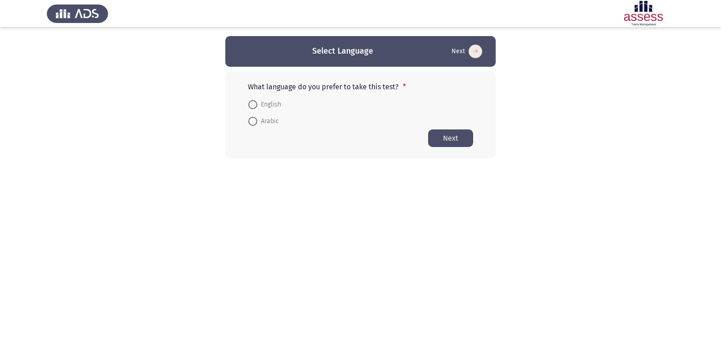
click at [257, 105] on span "English" at bounding box center [269, 104] width 24 height 11
click at [257, 105] on input "English" at bounding box center [252, 104] width 9 height 9
radio input "true"
click at [458, 135] on button "Next" at bounding box center [450, 138] width 45 height 18
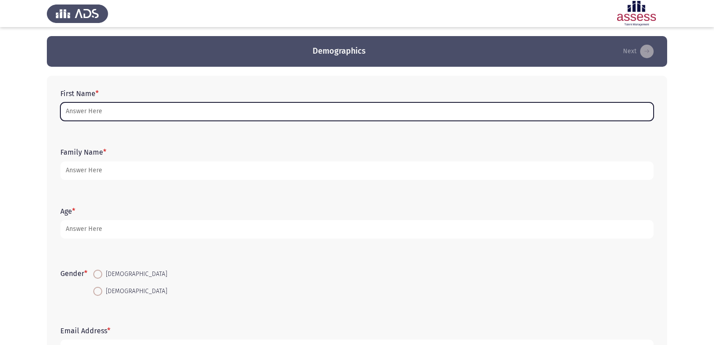
click at [137, 114] on input "First Name *" at bounding box center [356, 111] width 593 height 18
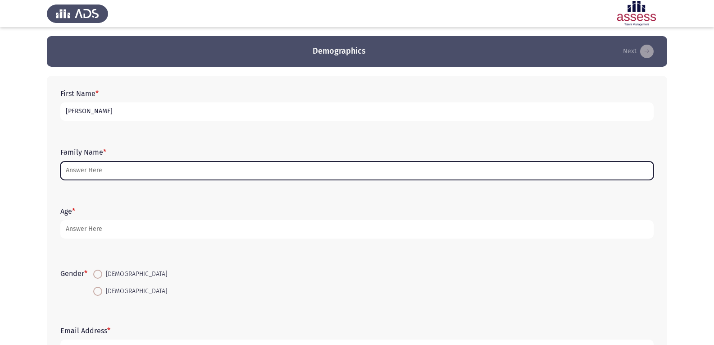
click at [122, 174] on input "Family Name *" at bounding box center [356, 170] width 593 height 18
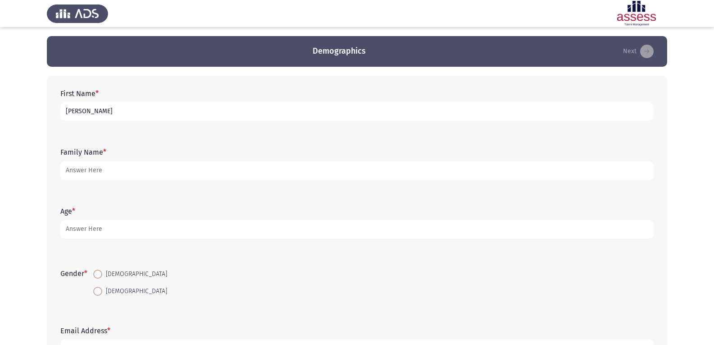
click at [109, 115] on input "[PERSON_NAME]" at bounding box center [356, 111] width 593 height 18
click at [118, 112] on input "[PERSON_NAME] [PERSON_NAME]" at bounding box center [356, 111] width 593 height 18
drag, startPoint x: 150, startPoint y: 112, endPoint x: 0, endPoint y: 107, distance: 150.1
click at [0, 107] on app-assessment-container "Demographics Next First Name * [PERSON_NAME] Ahmd [PERSON_NAME] Family Name * A…" at bounding box center [357, 208] width 714 height 344
type input "[PERSON_NAME]"
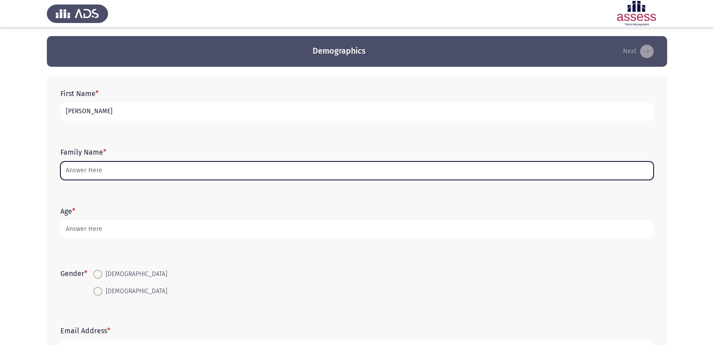
click at [130, 174] on input "Family Name *" at bounding box center [356, 170] width 593 height 18
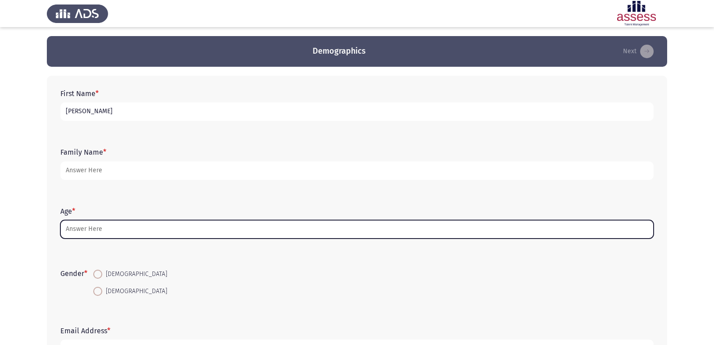
click at [124, 230] on input "Age *" at bounding box center [356, 229] width 593 height 18
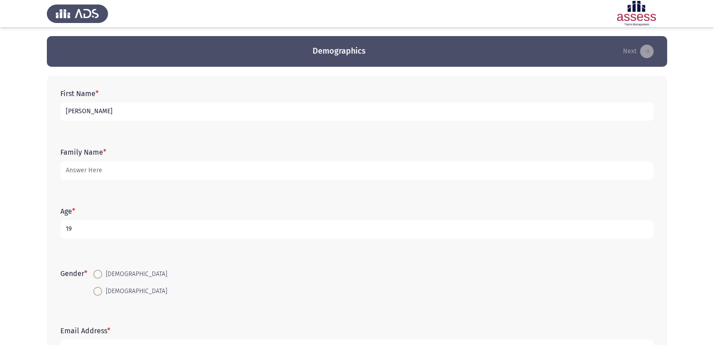
type input "19"
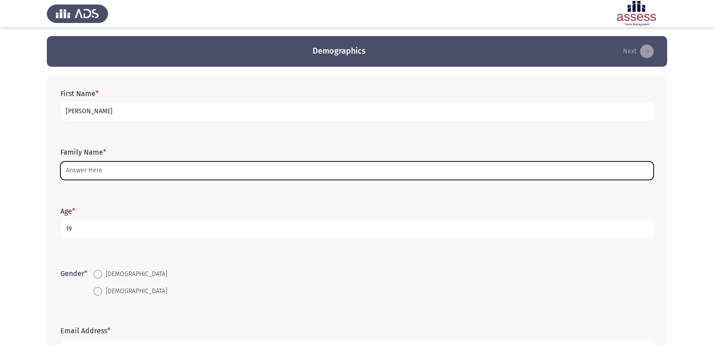
click at [108, 169] on input "Family Name *" at bounding box center [356, 170] width 593 height 18
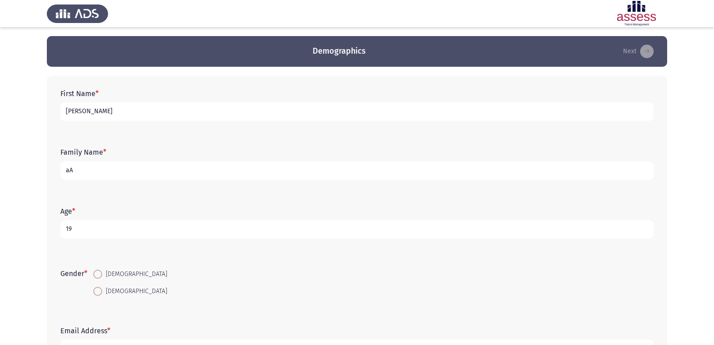
type input "a"
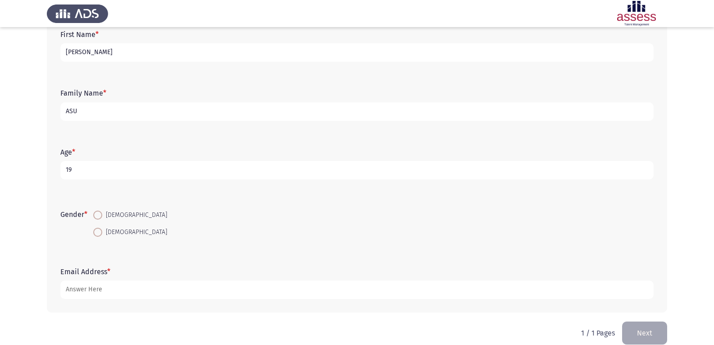
scroll to position [72, 0]
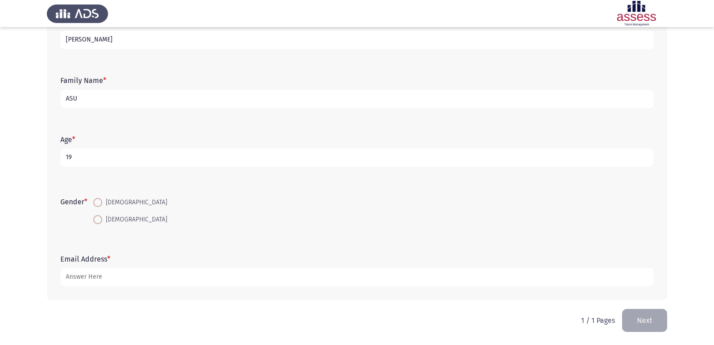
type input "ASU"
click at [104, 216] on span "[DEMOGRAPHIC_DATA]" at bounding box center [134, 219] width 65 height 11
click at [102, 216] on input "[DEMOGRAPHIC_DATA]" at bounding box center [97, 219] width 9 height 9
radio input "true"
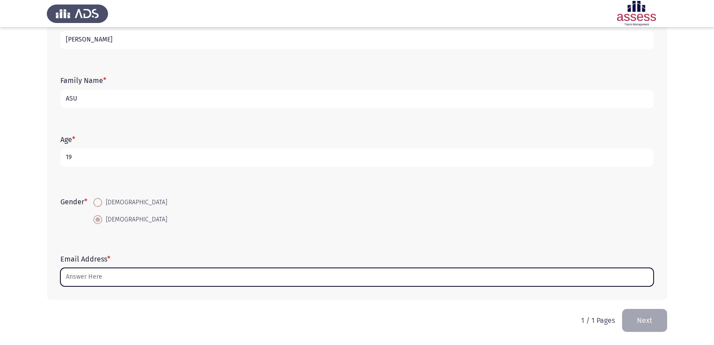
click at [95, 275] on input "Email Address *" at bounding box center [356, 277] width 593 height 18
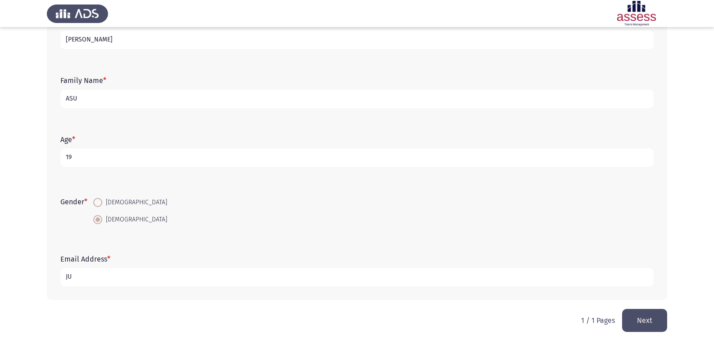
type input "J"
type input "[EMAIL_ADDRESS][DOMAIN_NAME]"
drag, startPoint x: 91, startPoint y: 103, endPoint x: 53, endPoint y: 100, distance: 38.8
click at [53, 100] on div "First Name * [PERSON_NAME] Family Name * ASU Age * [DEMOGRAPHIC_DATA] Gender * …" at bounding box center [357, 152] width 621 height 296
type input "30608040105185"
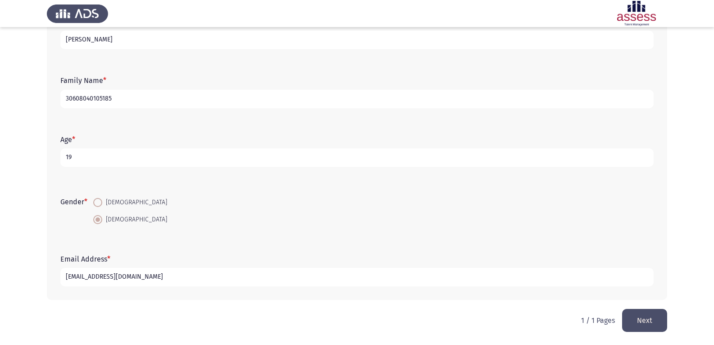
click at [652, 324] on button "Next" at bounding box center [644, 320] width 45 height 23
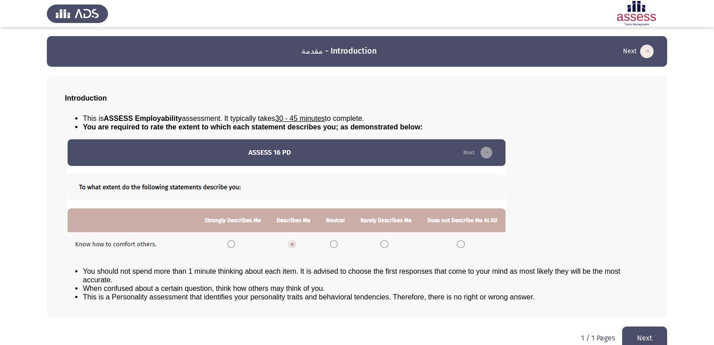
scroll to position [14, 0]
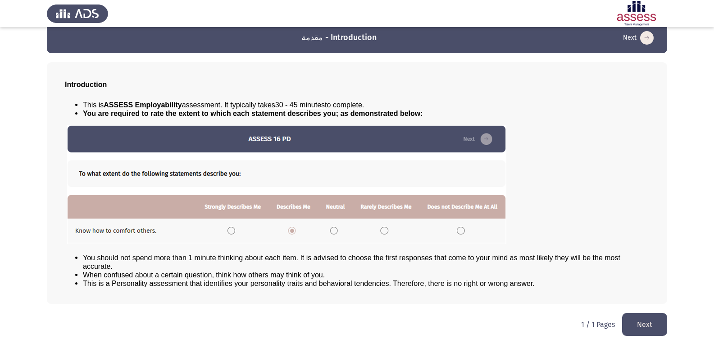
click at [650, 317] on button "Next" at bounding box center [644, 324] width 45 height 23
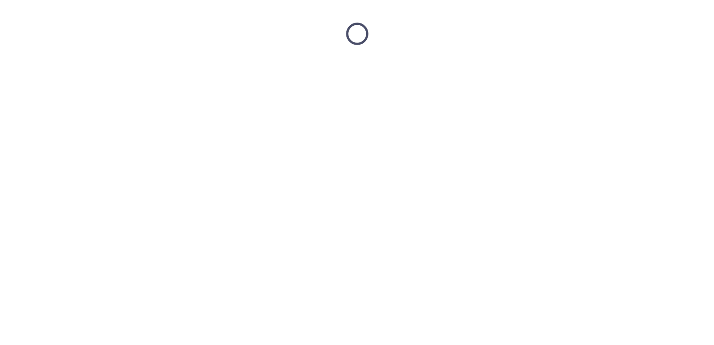
scroll to position [0, 0]
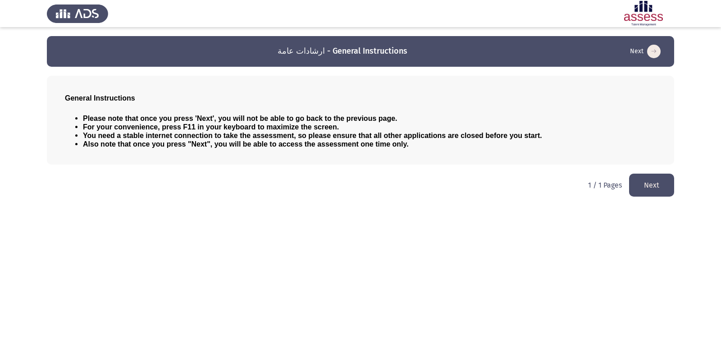
click at [644, 183] on button "Next" at bounding box center [651, 184] width 45 height 23
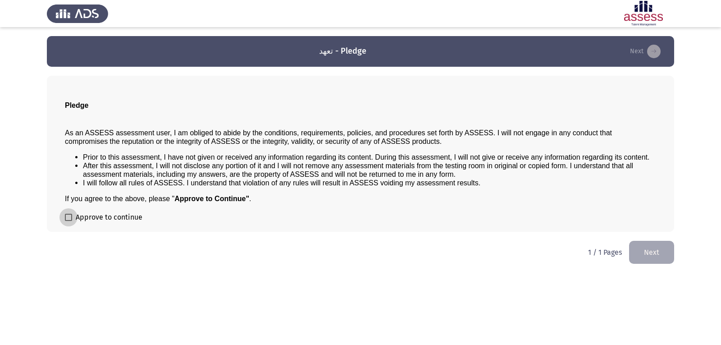
click at [67, 217] on span at bounding box center [68, 217] width 7 height 7
click at [68, 221] on input "Approve to continue" at bounding box center [68, 221] width 0 height 0
checkbox input "true"
click at [652, 254] on button "Next" at bounding box center [651, 252] width 45 height 23
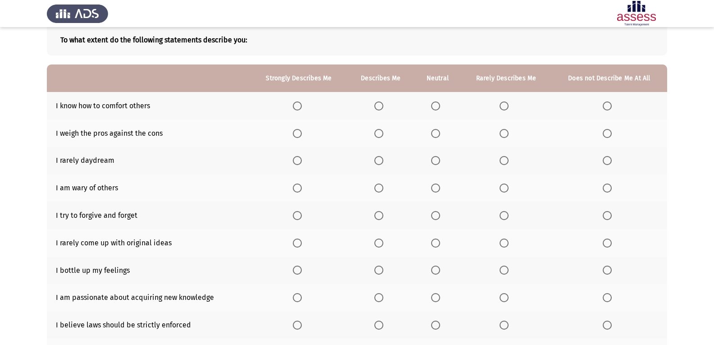
scroll to position [59, 0]
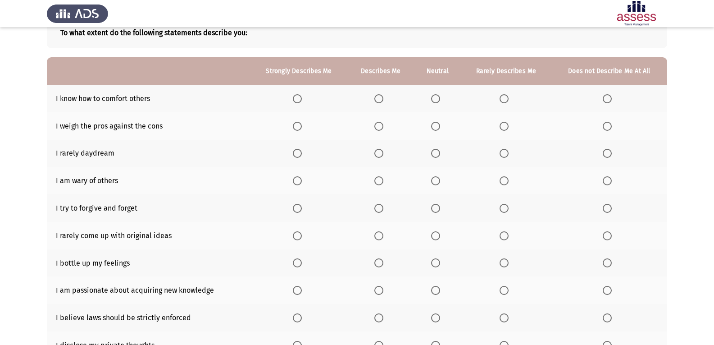
click at [294, 95] on span "Select an option" at bounding box center [297, 98] width 9 height 9
click at [294, 95] on input "Select an option" at bounding box center [297, 98] width 9 height 9
click at [435, 130] on span "Select an option" at bounding box center [435, 126] width 9 height 9
click at [435, 130] on input "Select an option" at bounding box center [435, 126] width 9 height 9
click at [502, 155] on span "Select an option" at bounding box center [504, 153] width 9 height 9
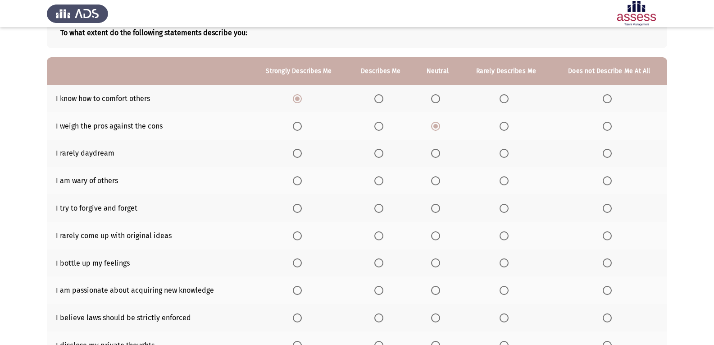
click at [502, 155] on input "Select an option" at bounding box center [504, 153] width 9 height 9
click at [296, 184] on span "Select an option" at bounding box center [297, 180] width 9 height 9
click at [296, 184] on input "Select an option" at bounding box center [297, 180] width 9 height 9
click at [383, 207] on span "Select an option" at bounding box center [378, 208] width 9 height 9
click at [383, 207] on input "Select an option" at bounding box center [378, 208] width 9 height 9
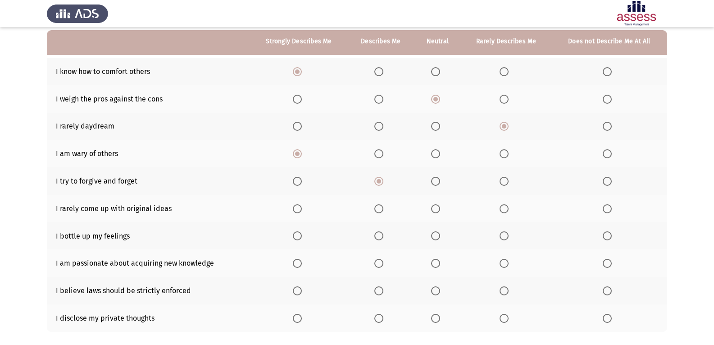
scroll to position [86, 0]
click at [502, 206] on span "Select an option" at bounding box center [504, 208] width 9 height 9
click at [502, 206] on input "Select an option" at bounding box center [504, 208] width 9 height 9
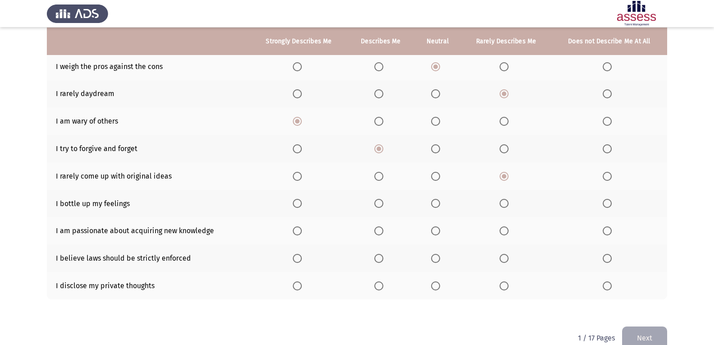
scroll to position [123, 0]
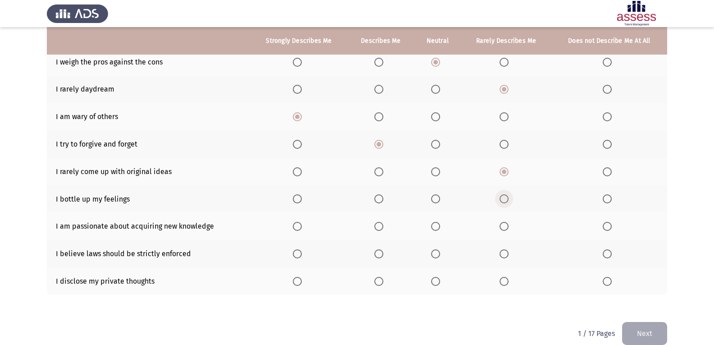
click at [501, 196] on span "Select an option" at bounding box center [504, 198] width 9 height 9
click at [501, 196] on input "Select an option" at bounding box center [504, 198] width 9 height 9
click at [293, 228] on th at bounding box center [299, 225] width 97 height 27
click at [301, 225] on span "Select an option" at bounding box center [297, 226] width 9 height 9
click at [301, 225] on input "Select an option" at bounding box center [297, 226] width 9 height 9
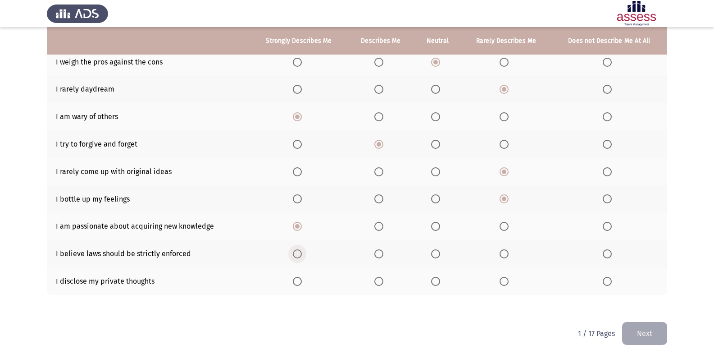
click at [296, 253] on span "Select an option" at bounding box center [297, 253] width 9 height 9
click at [296, 253] on input "Select an option" at bounding box center [297, 253] width 9 height 9
click at [375, 258] on span "Select an option" at bounding box center [378, 253] width 9 height 9
click at [375, 258] on input "Select an option" at bounding box center [378, 253] width 9 height 9
click at [507, 280] on span "Select an option" at bounding box center [504, 281] width 9 height 9
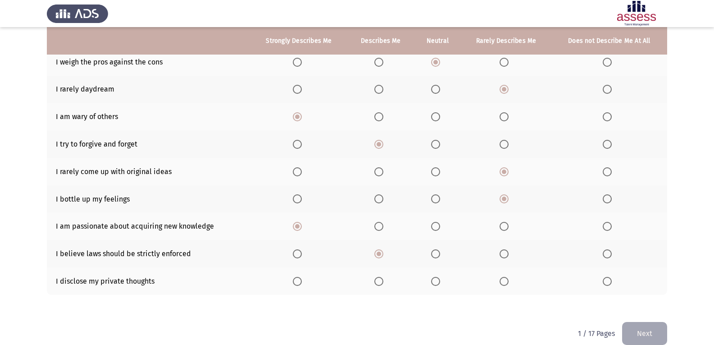
click at [507, 280] on input "Select an option" at bounding box center [504, 281] width 9 height 9
click at [610, 282] on span "Select an option" at bounding box center [607, 281] width 9 height 9
click at [610, 282] on input "Select an option" at bounding box center [607, 281] width 9 height 9
click at [503, 283] on span "Select an option" at bounding box center [504, 281] width 9 height 9
click at [503, 283] on input "Select an option" at bounding box center [504, 281] width 9 height 9
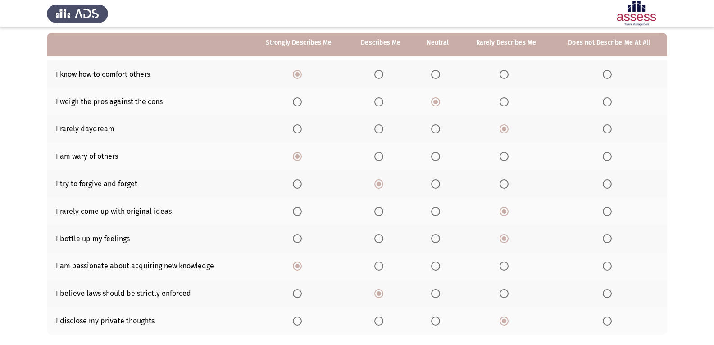
scroll to position [85, 0]
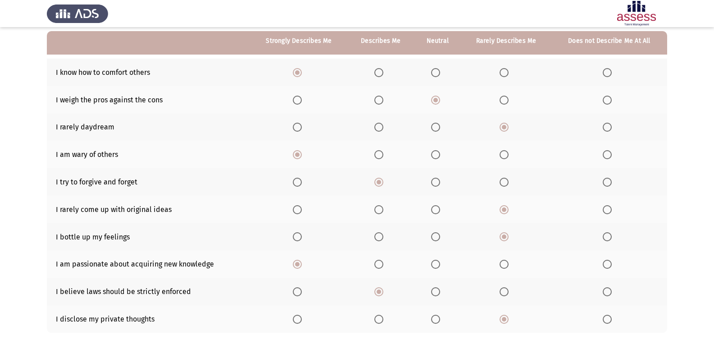
click at [606, 126] on span "Select an option" at bounding box center [607, 127] width 9 height 9
click at [606, 126] on input "Select an option" at bounding box center [607, 127] width 9 height 9
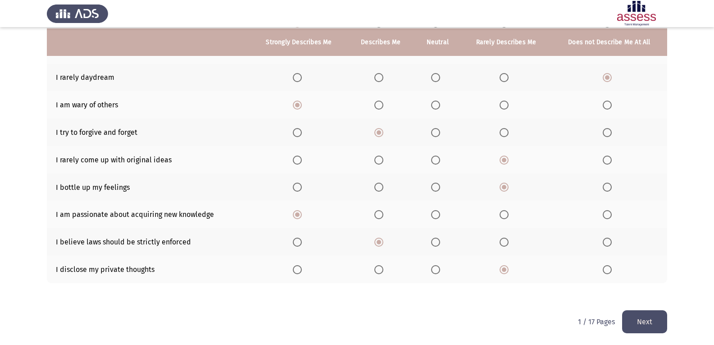
scroll to position [136, 0]
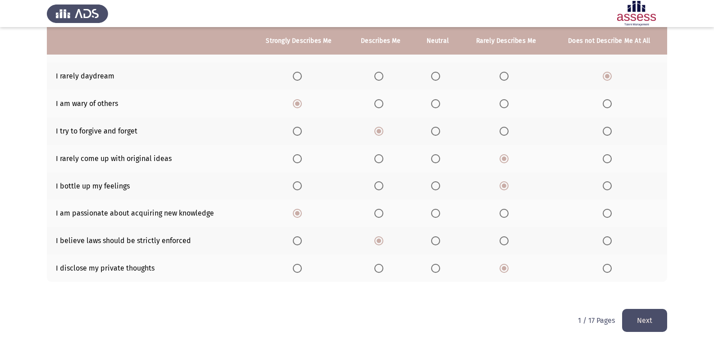
click at [658, 323] on button "Next" at bounding box center [644, 320] width 45 height 23
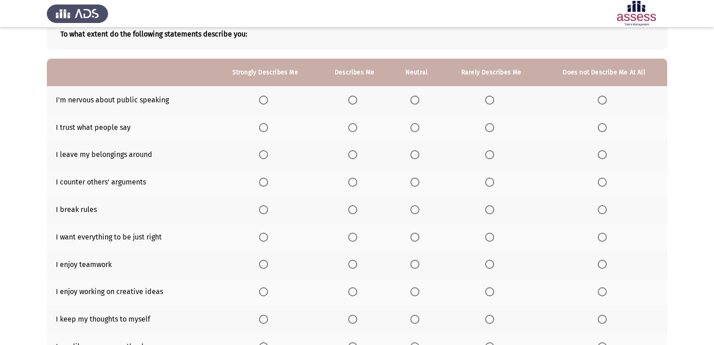
scroll to position [67, 0]
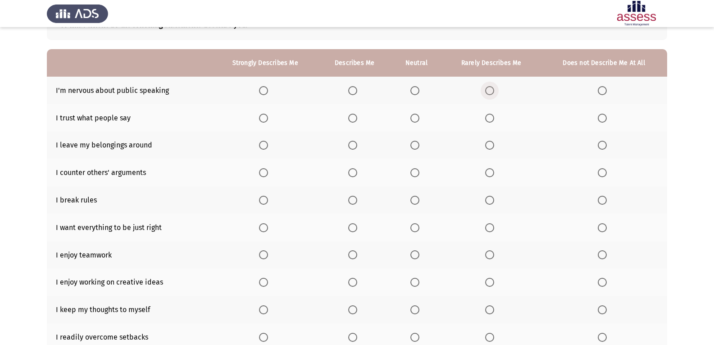
click at [486, 90] on span "Select an option" at bounding box center [489, 90] width 9 height 9
click at [486, 90] on input "Select an option" at bounding box center [489, 90] width 9 height 9
click at [355, 117] on span "Select an option" at bounding box center [352, 118] width 9 height 9
click at [355, 117] on input "Select an option" at bounding box center [352, 118] width 9 height 9
click at [492, 146] on span "Select an option" at bounding box center [489, 145] width 9 height 9
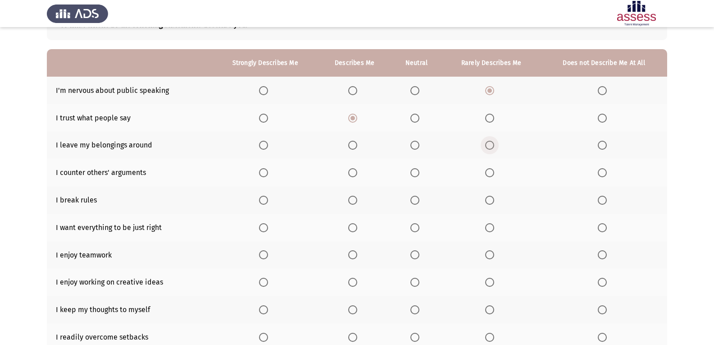
click at [492, 146] on input "Select an option" at bounding box center [489, 145] width 9 height 9
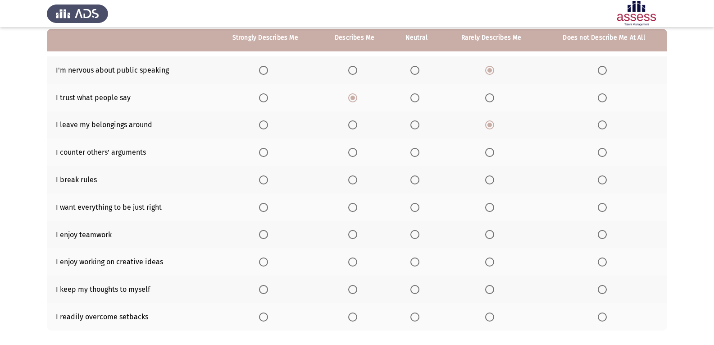
scroll to position [92, 0]
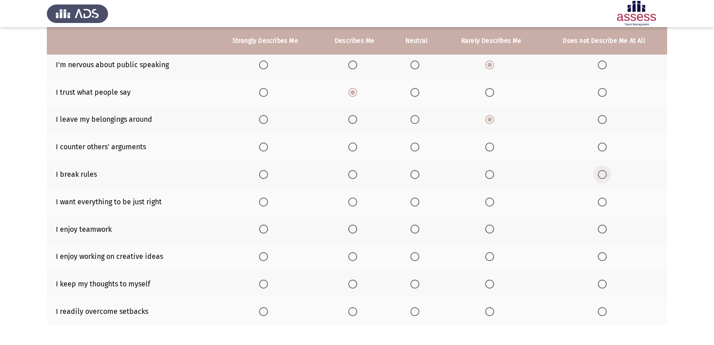
click at [602, 178] on span "Select an option" at bounding box center [602, 174] width 9 height 9
click at [602, 178] on input "Select an option" at bounding box center [602, 174] width 9 height 9
click at [417, 146] on span "Select an option" at bounding box center [415, 146] width 9 height 9
click at [417, 146] on input "Select an option" at bounding box center [415, 146] width 9 height 9
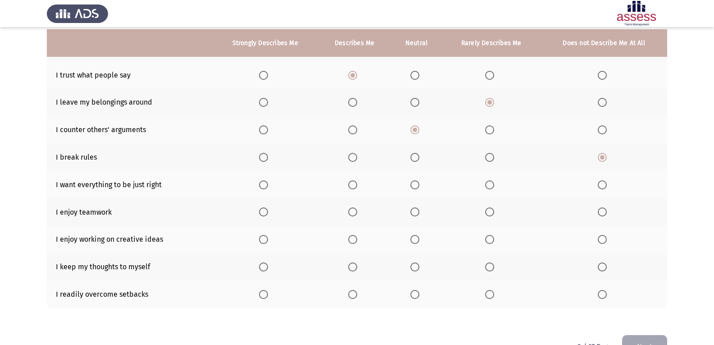
scroll to position [116, 0]
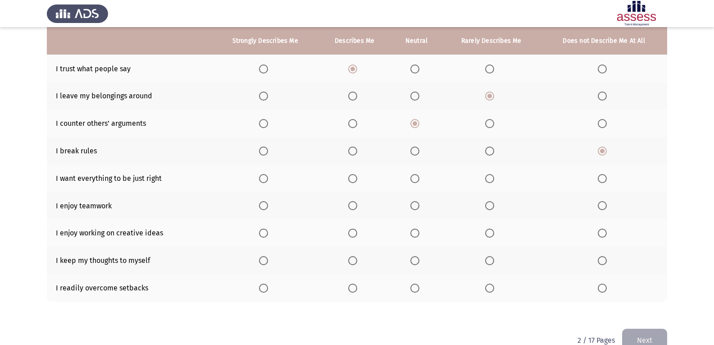
click at [599, 178] on span "Select an option" at bounding box center [602, 178] width 9 height 9
click at [599, 178] on input "Select an option" at bounding box center [602, 178] width 9 height 9
click at [261, 176] on span "Select an option" at bounding box center [263, 178] width 9 height 9
click at [261, 176] on input "Select an option" at bounding box center [263, 178] width 9 height 9
click at [351, 207] on span "Select an option" at bounding box center [352, 205] width 9 height 9
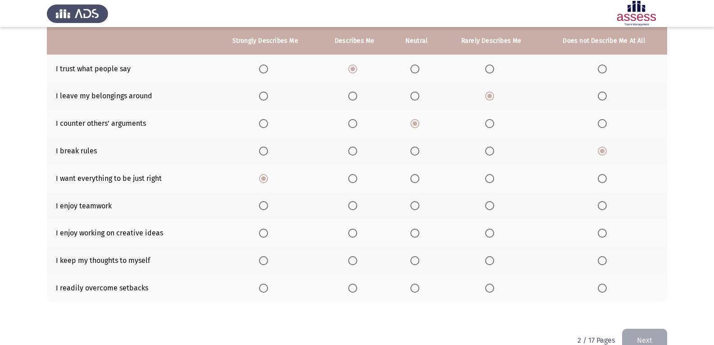
click at [351, 207] on input "Select an option" at bounding box center [352, 205] width 9 height 9
click at [352, 233] on span "Select an option" at bounding box center [352, 232] width 9 height 9
click at [352, 233] on input "Select an option" at bounding box center [352, 232] width 9 height 9
click at [599, 258] on span "Select an option" at bounding box center [602, 260] width 9 height 9
click at [599, 258] on input "Select an option" at bounding box center [602, 260] width 9 height 9
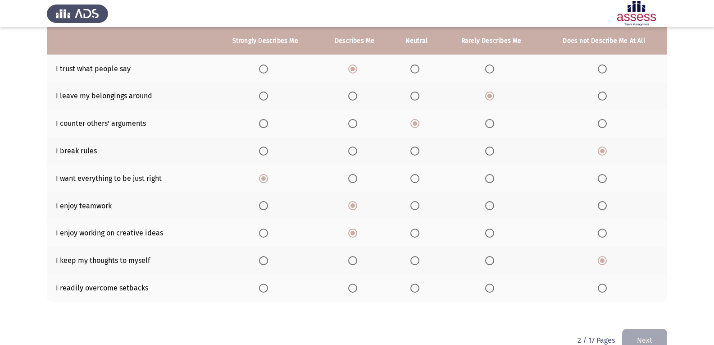
click at [268, 289] on span "Select an option" at bounding box center [263, 287] width 9 height 9
click at [268, 289] on input "Select an option" at bounding box center [263, 287] width 9 height 9
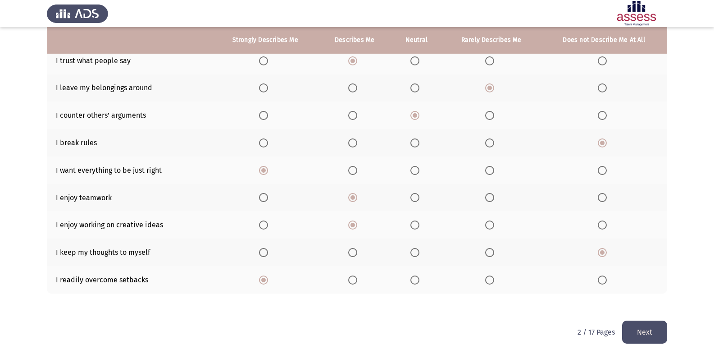
scroll to position [136, 0]
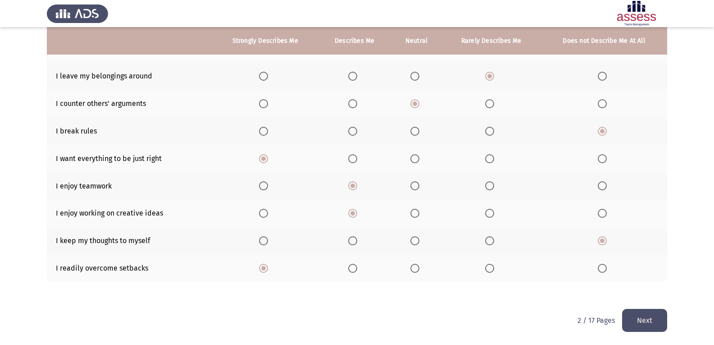
click at [643, 314] on button "Next" at bounding box center [644, 320] width 45 height 23
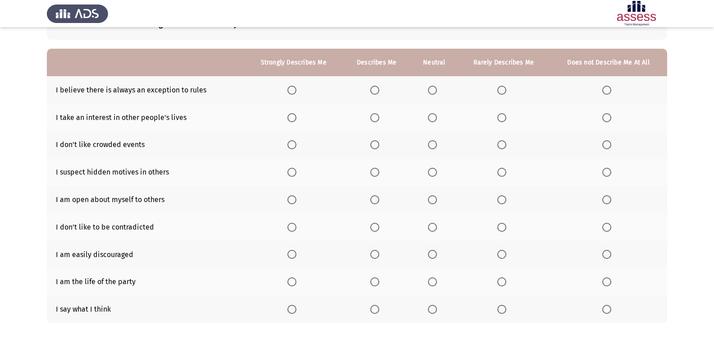
scroll to position [69, 0]
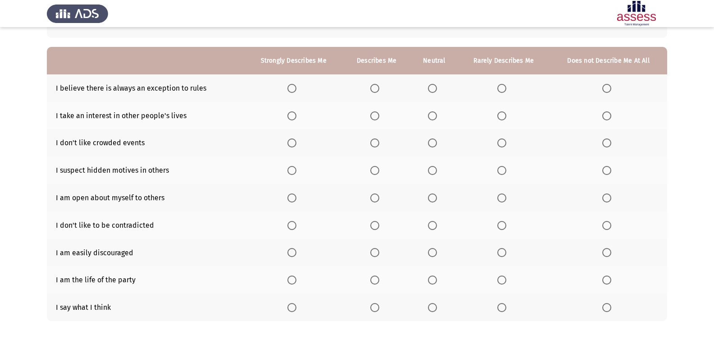
click at [372, 87] on span "Select an option" at bounding box center [374, 88] width 9 height 9
click at [372, 87] on input "Select an option" at bounding box center [374, 88] width 9 height 9
click at [434, 116] on span "Select an option" at bounding box center [432, 115] width 9 height 9
click at [434, 116] on input "Select an option" at bounding box center [432, 115] width 9 height 9
click at [504, 119] on span "Select an option" at bounding box center [502, 115] width 9 height 9
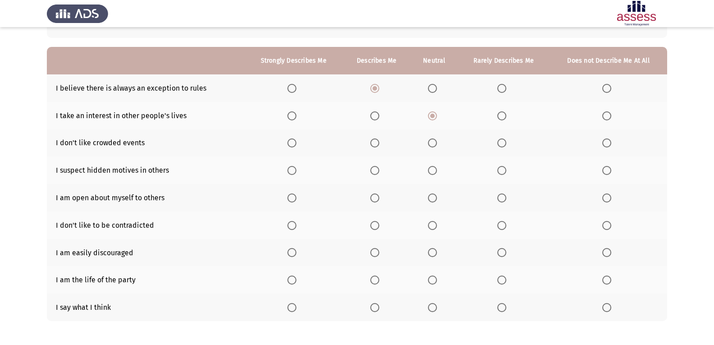
click at [504, 119] on input "Select an option" at bounding box center [502, 115] width 9 height 9
click at [430, 118] on span "Select an option" at bounding box center [432, 115] width 9 height 9
click at [430, 118] on input "Select an option" at bounding box center [432, 115] width 9 height 9
click at [499, 141] on span "Select an option" at bounding box center [502, 142] width 9 height 9
click at [499, 141] on input "Select an option" at bounding box center [502, 142] width 9 height 9
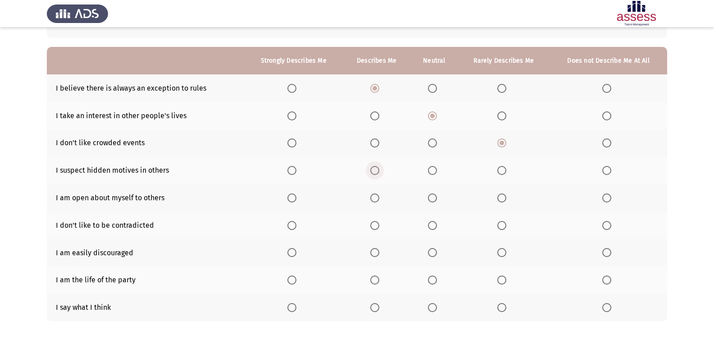
click at [374, 167] on span "Select an option" at bounding box center [374, 170] width 9 height 9
click at [374, 167] on input "Select an option" at bounding box center [374, 170] width 9 height 9
click at [372, 200] on span "Select an option" at bounding box center [374, 197] width 9 height 9
click at [372, 200] on input "Select an option" at bounding box center [374, 197] width 9 height 9
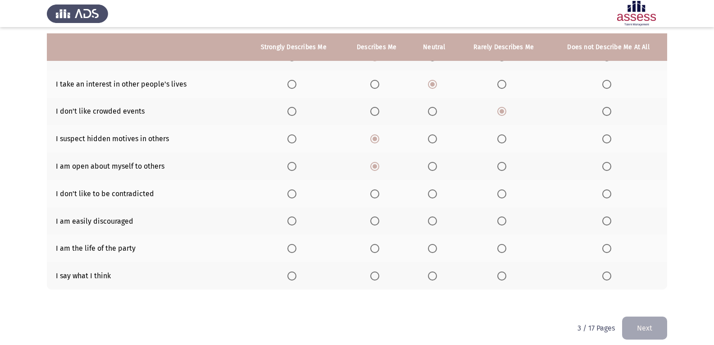
scroll to position [108, 0]
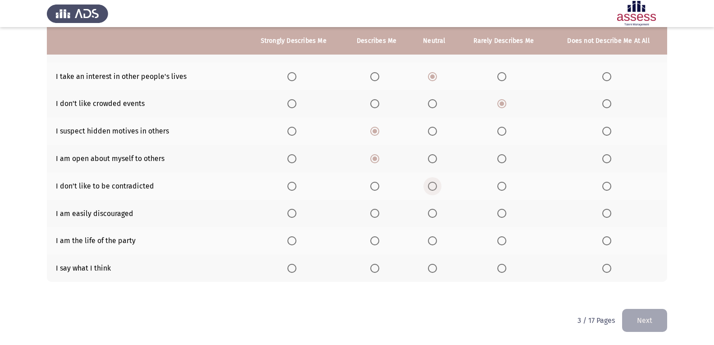
click at [429, 187] on span "Select an option" at bounding box center [432, 186] width 9 height 9
click at [429, 187] on input "Select an option" at bounding box center [432, 186] width 9 height 9
click at [498, 212] on span "Select an option" at bounding box center [502, 213] width 9 height 9
click at [498, 212] on input "Select an option" at bounding box center [502, 213] width 9 height 9
click at [433, 242] on span "Select an option" at bounding box center [432, 240] width 9 height 9
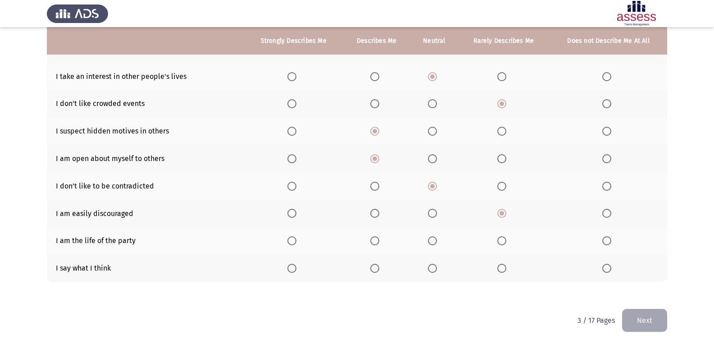
click at [433, 242] on input "Select an option" at bounding box center [432, 240] width 9 height 9
click at [373, 267] on span "Select an option" at bounding box center [374, 268] width 9 height 9
click at [373, 267] on input "Select an option" at bounding box center [374, 268] width 9 height 9
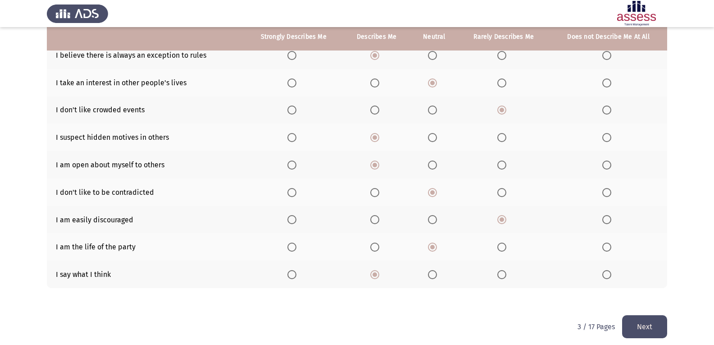
scroll to position [105, 0]
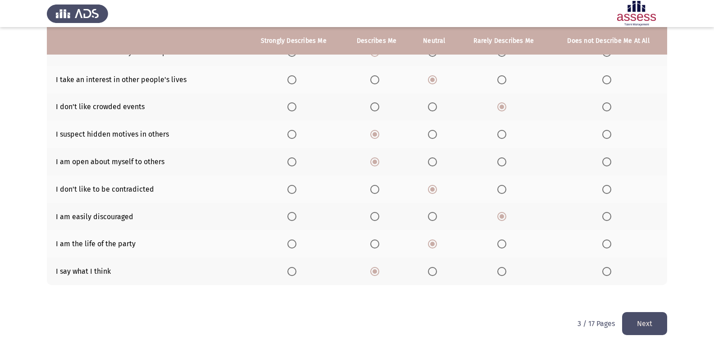
click at [648, 323] on button "Next" at bounding box center [644, 323] width 45 height 23
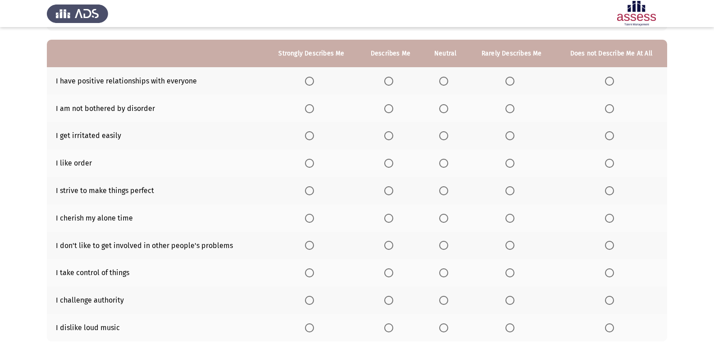
scroll to position [79, 0]
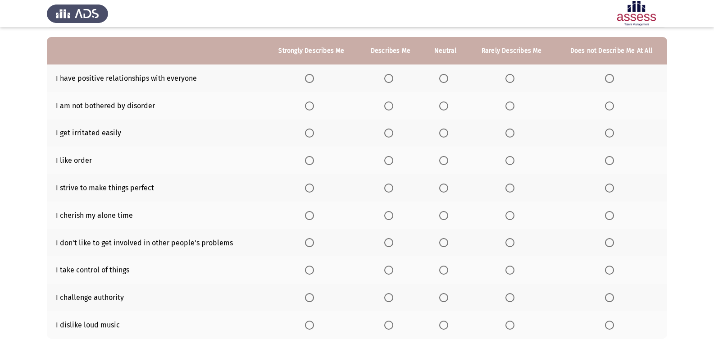
click at [313, 75] on span "Select an option" at bounding box center [309, 78] width 9 height 9
click at [313, 75] on input "Select an option" at bounding box center [309, 78] width 9 height 9
click at [516, 106] on label "Select an option" at bounding box center [512, 105] width 13 height 9
click at [515, 106] on input "Select an option" at bounding box center [510, 105] width 9 height 9
click at [611, 132] on span "Select an option" at bounding box center [609, 132] width 9 height 9
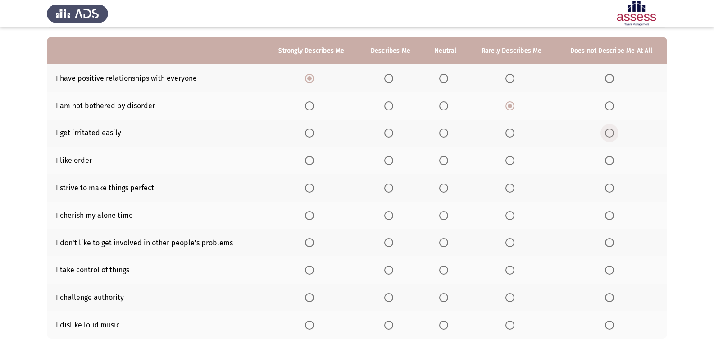
click at [611, 132] on input "Select an option" at bounding box center [609, 132] width 9 height 9
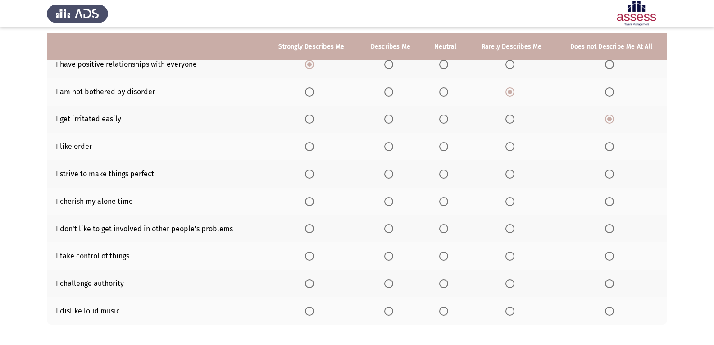
scroll to position [99, 0]
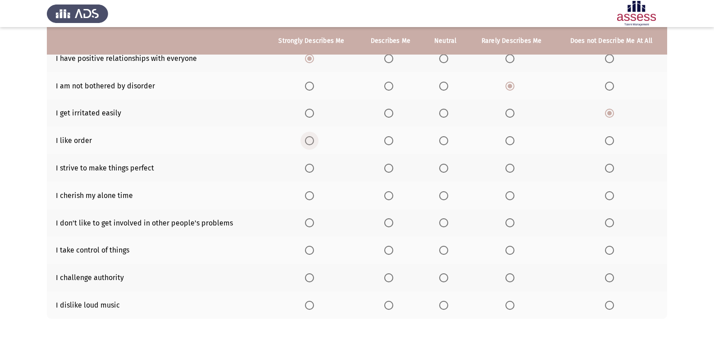
click at [309, 141] on span "Select an option" at bounding box center [309, 140] width 9 height 9
click at [309, 141] on input "Select an option" at bounding box center [309, 140] width 9 height 9
click at [386, 166] on span "Select an option" at bounding box center [388, 168] width 9 height 9
click at [386, 166] on input "Select an option" at bounding box center [388, 168] width 9 height 9
click at [389, 196] on span "Select an option" at bounding box center [389, 196] width 0 height 0
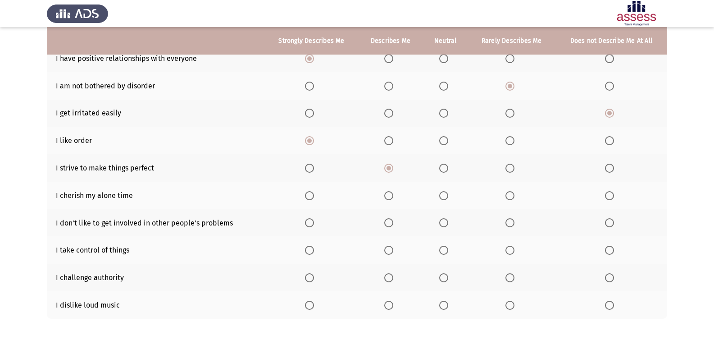
click at [389, 195] on input "Select an option" at bounding box center [388, 195] width 9 height 9
click at [311, 224] on span "Select an option" at bounding box center [309, 222] width 9 height 9
click at [311, 224] on input "Select an option" at bounding box center [309, 222] width 9 height 9
click at [391, 249] on span "Select an option" at bounding box center [388, 250] width 9 height 9
click at [391, 249] on input "Select an option" at bounding box center [388, 250] width 9 height 9
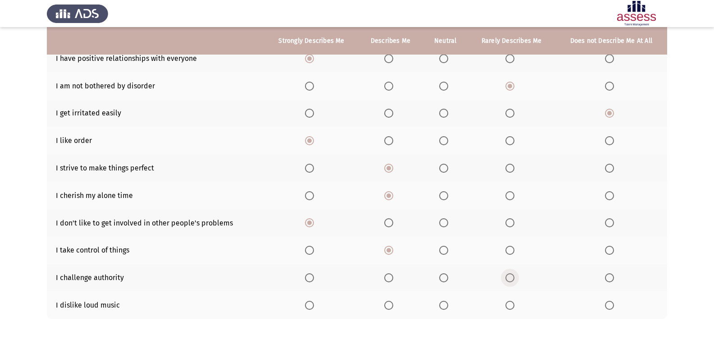
click at [506, 278] on span "Select an option" at bounding box center [510, 277] width 9 height 9
click at [506, 278] on input "Select an option" at bounding box center [510, 277] width 9 height 9
click at [387, 302] on span "Select an option" at bounding box center [388, 305] width 9 height 9
click at [387, 302] on input "Select an option" at bounding box center [388, 305] width 9 height 9
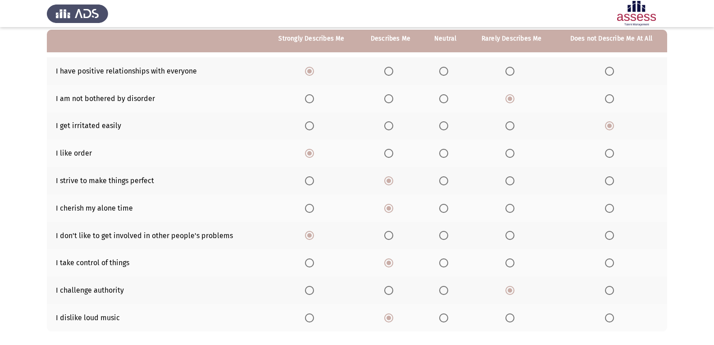
scroll to position [93, 0]
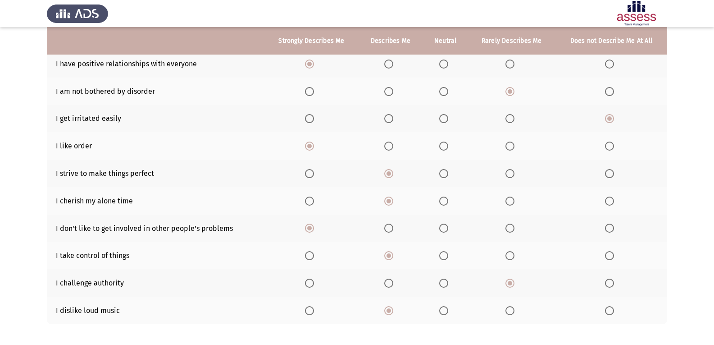
click at [390, 227] on span "Select an option" at bounding box center [388, 228] width 9 height 9
click at [390, 227] on input "Select an option" at bounding box center [388, 228] width 9 height 9
click at [446, 231] on span "Select an option" at bounding box center [443, 228] width 9 height 9
click at [446, 231] on input "Select an option" at bounding box center [443, 228] width 9 height 9
click at [309, 256] on span "Select an option" at bounding box center [309, 255] width 9 height 9
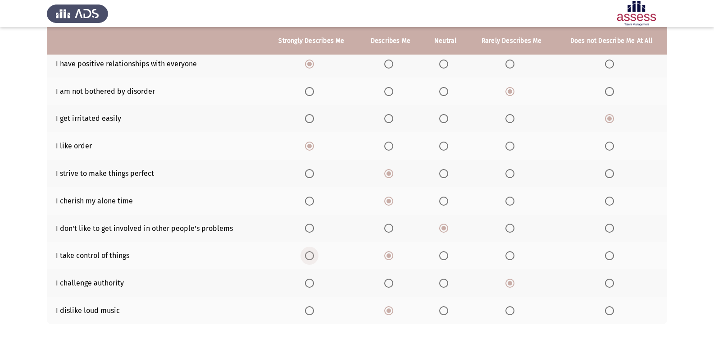
click at [309, 256] on input "Select an option" at bounding box center [309, 255] width 9 height 9
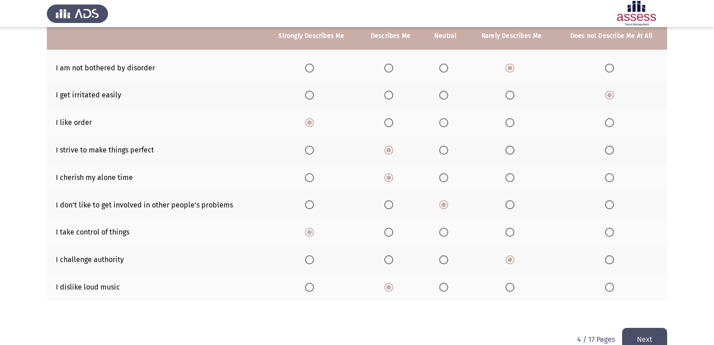
scroll to position [120, 0]
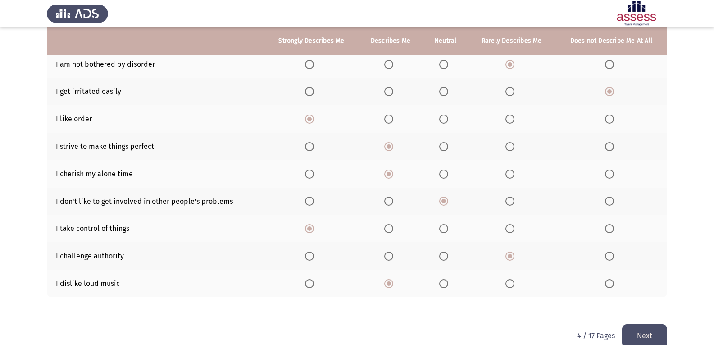
click at [644, 332] on button "Next" at bounding box center [644, 335] width 45 height 23
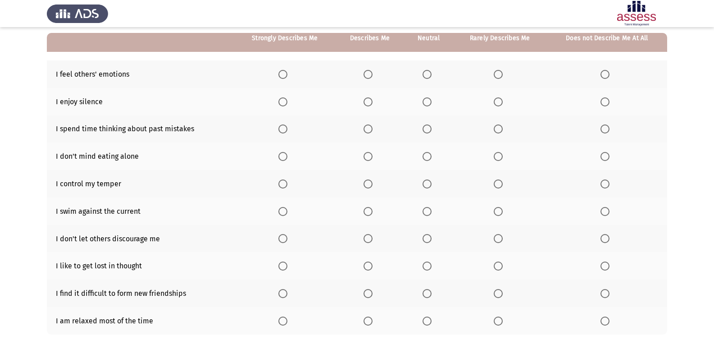
scroll to position [80, 0]
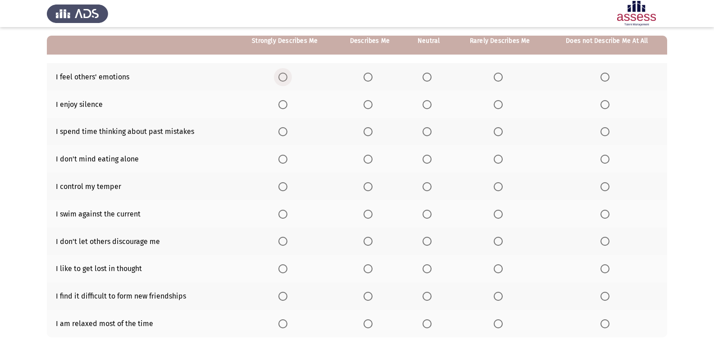
click at [282, 76] on span "Select an option" at bounding box center [282, 77] width 9 height 9
click at [282, 76] on input "Select an option" at bounding box center [282, 77] width 9 height 9
click at [495, 105] on span "Select an option" at bounding box center [498, 104] width 9 height 9
click at [495, 105] on input "Select an option" at bounding box center [498, 104] width 9 height 9
click at [426, 131] on span "Select an option" at bounding box center [427, 131] width 9 height 9
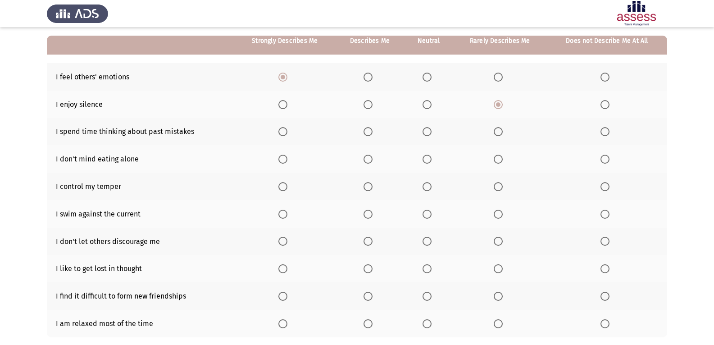
click at [426, 131] on input "Select an option" at bounding box center [427, 131] width 9 height 9
click at [500, 155] on span "Select an option" at bounding box center [498, 159] width 9 height 9
click at [500, 155] on input "Select an option" at bounding box center [498, 159] width 9 height 9
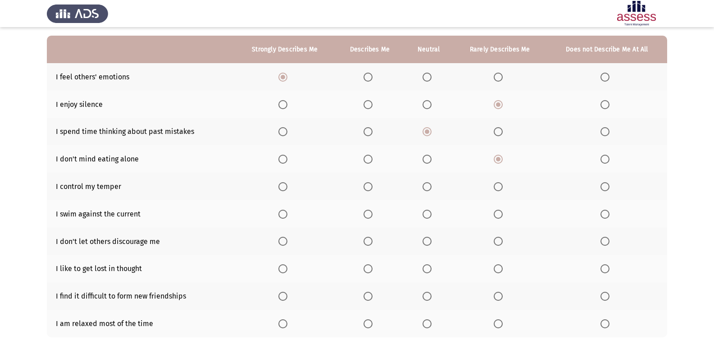
scroll to position [94, 0]
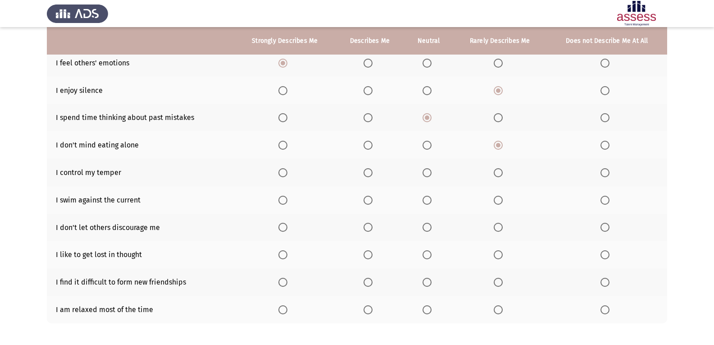
click at [281, 174] on span "Select an option" at bounding box center [282, 172] width 9 height 9
click at [281, 174] on input "Select an option" at bounding box center [282, 172] width 9 height 9
click at [500, 202] on span "Select an option" at bounding box center [498, 200] width 9 height 9
click at [500, 202] on input "Select an option" at bounding box center [498, 200] width 9 height 9
click at [374, 225] on label "Select an option" at bounding box center [370, 227] width 13 height 9
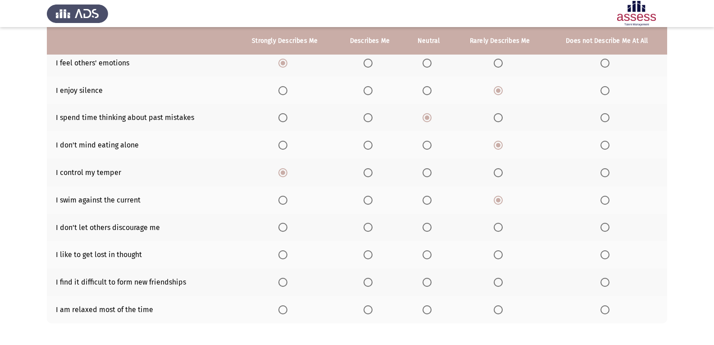
click at [373, 225] on input "Select an option" at bounding box center [368, 227] width 9 height 9
click at [423, 253] on th at bounding box center [429, 254] width 48 height 27
click at [425, 253] on span "Select an option" at bounding box center [427, 254] width 9 height 9
click at [425, 253] on input "Select an option" at bounding box center [427, 254] width 9 height 9
click at [502, 283] on span "Select an option" at bounding box center [498, 282] width 9 height 9
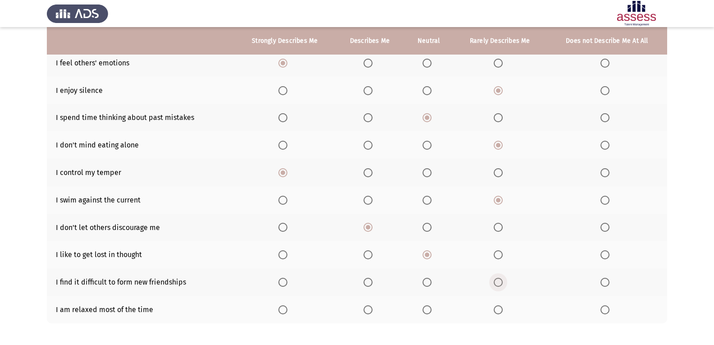
click at [502, 283] on input "Select an option" at bounding box center [498, 282] width 9 height 9
click at [368, 310] on span "Select an option" at bounding box center [368, 309] width 9 height 9
click at [368, 310] on input "Select an option" at bounding box center [368, 309] width 9 height 9
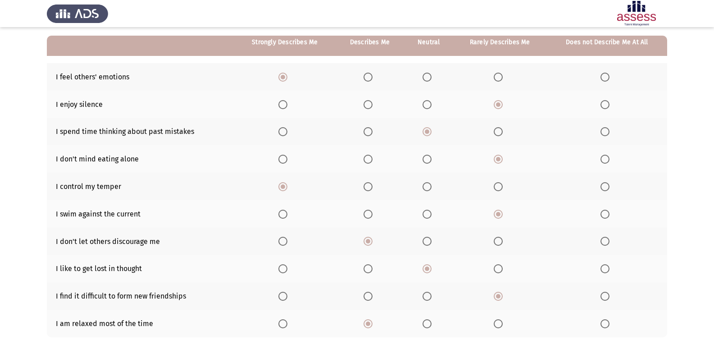
scroll to position [84, 0]
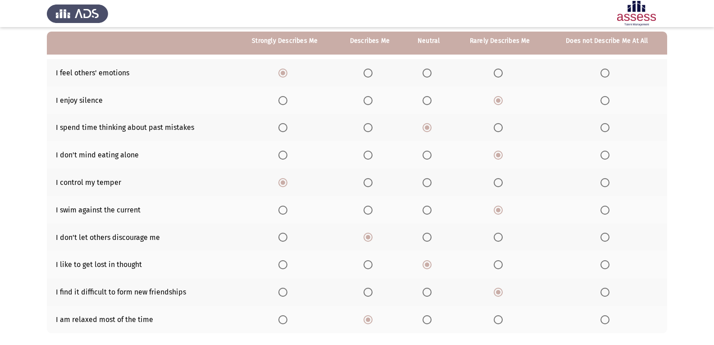
click at [431, 101] on span "Select an option" at bounding box center [427, 100] width 9 height 9
click at [431, 101] on input "Select an option" at bounding box center [427, 100] width 9 height 9
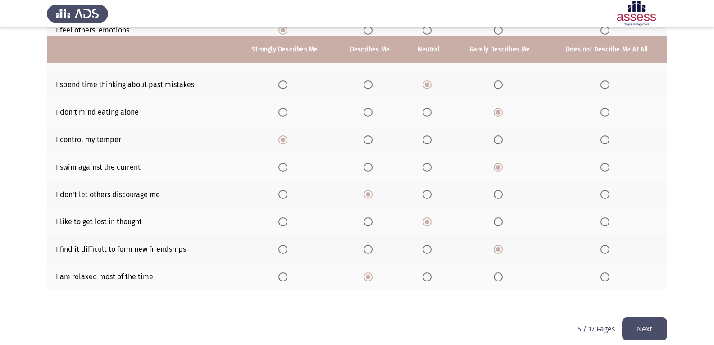
scroll to position [136, 0]
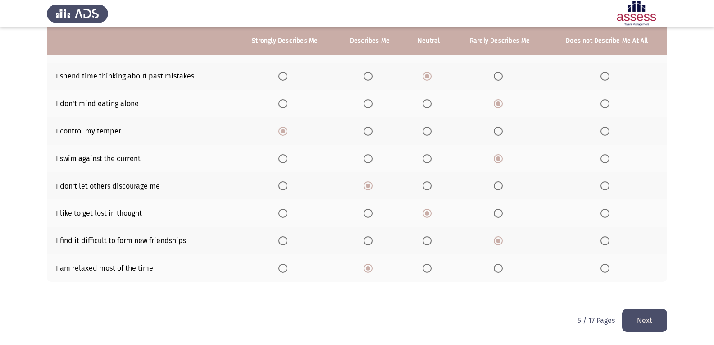
click at [641, 318] on button "Next" at bounding box center [644, 320] width 45 height 23
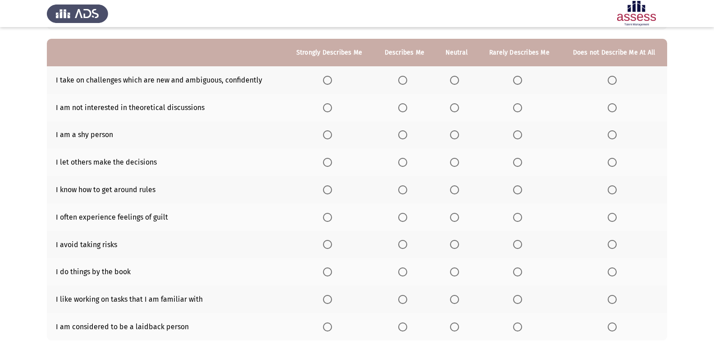
scroll to position [79, 0]
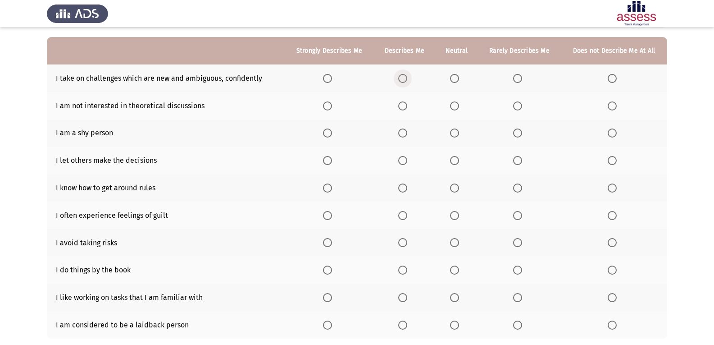
click at [405, 74] on span "Select an option" at bounding box center [402, 78] width 9 height 9
click at [405, 74] on input "Select an option" at bounding box center [402, 78] width 9 height 9
click at [518, 109] on span "Select an option" at bounding box center [517, 105] width 9 height 9
click at [518, 109] on input "Select an option" at bounding box center [517, 105] width 9 height 9
click at [405, 137] on span "Select an option" at bounding box center [402, 132] width 9 height 9
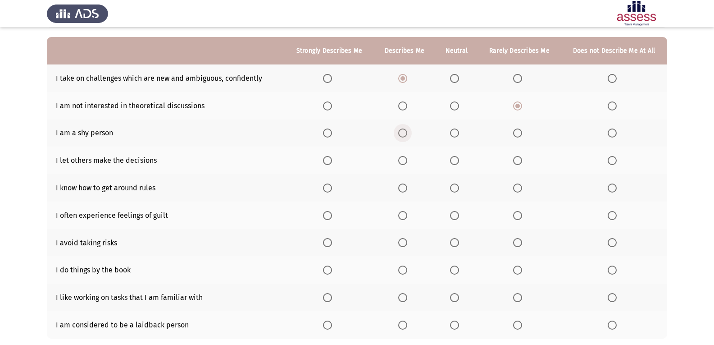
click at [405, 137] on input "Select an option" at bounding box center [402, 132] width 9 height 9
click at [520, 162] on span "Select an option" at bounding box center [517, 160] width 9 height 9
click at [520, 162] on input "Select an option" at bounding box center [517, 160] width 9 height 9
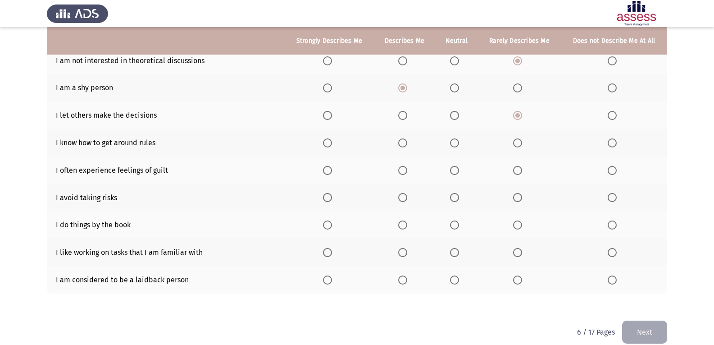
click at [405, 144] on span "Select an option" at bounding box center [402, 142] width 9 height 9
click at [405, 144] on input "Select an option" at bounding box center [402, 142] width 9 height 9
click at [403, 170] on span "Select an option" at bounding box center [403, 170] width 0 height 0
click at [404, 170] on input "Select an option" at bounding box center [402, 170] width 9 height 9
click at [453, 196] on span "Select an option" at bounding box center [454, 197] width 9 height 9
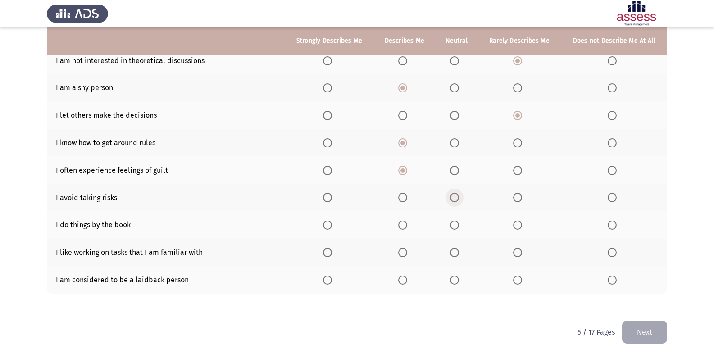
click at [453, 196] on input "Select an option" at bounding box center [454, 197] width 9 height 9
click at [402, 226] on span "Select an option" at bounding box center [402, 224] width 9 height 9
click at [402, 226] on input "Select an option" at bounding box center [402, 224] width 9 height 9
click at [405, 251] on span "Select an option" at bounding box center [402, 252] width 9 height 9
click at [405, 251] on input "Select an option" at bounding box center [402, 252] width 9 height 9
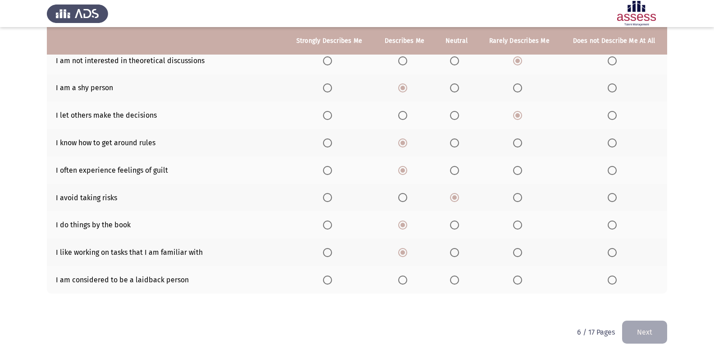
click at [615, 275] on span "Select an option" at bounding box center [612, 279] width 9 height 9
click at [615, 275] on input "Select an option" at bounding box center [612, 279] width 9 height 9
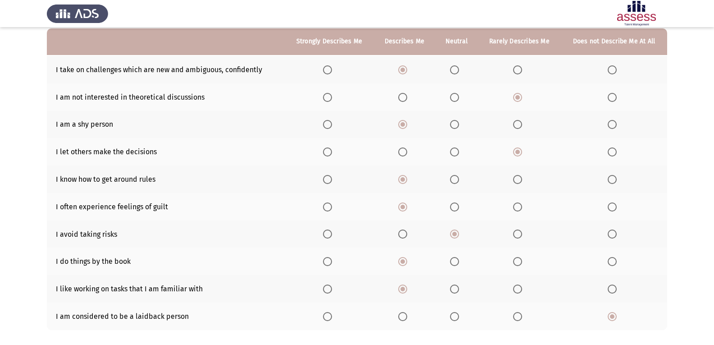
scroll to position [88, 0]
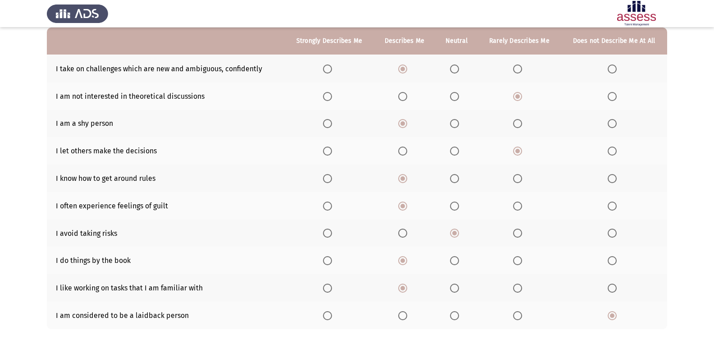
click at [332, 180] on span "Select an option" at bounding box center [327, 178] width 9 height 9
click at [332, 180] on input "Select an option" at bounding box center [327, 178] width 9 height 9
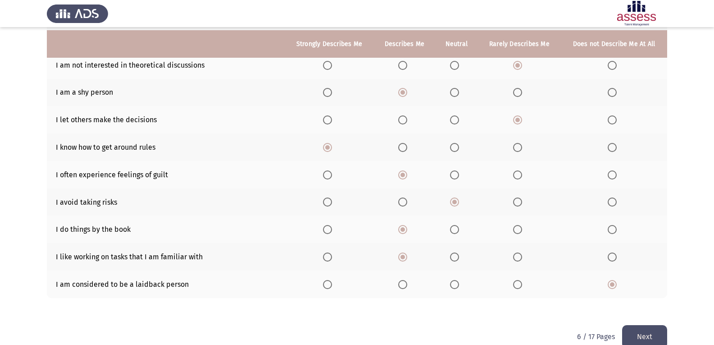
scroll to position [136, 0]
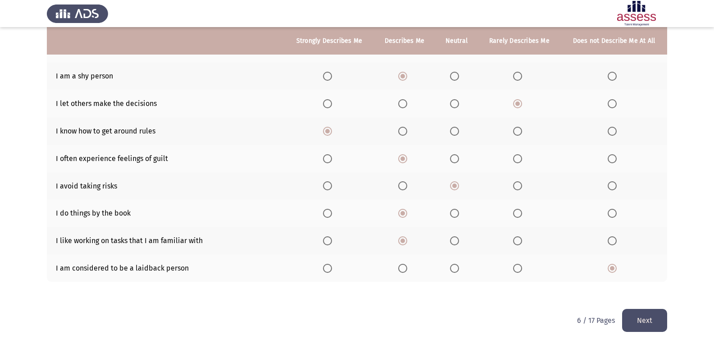
click at [651, 319] on button "Next" at bounding box center [644, 320] width 45 height 23
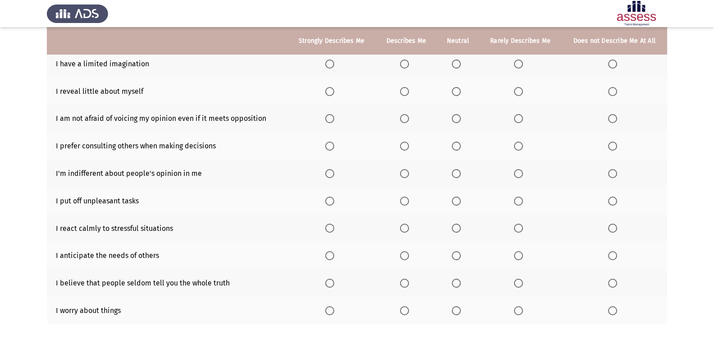
scroll to position [90, 0]
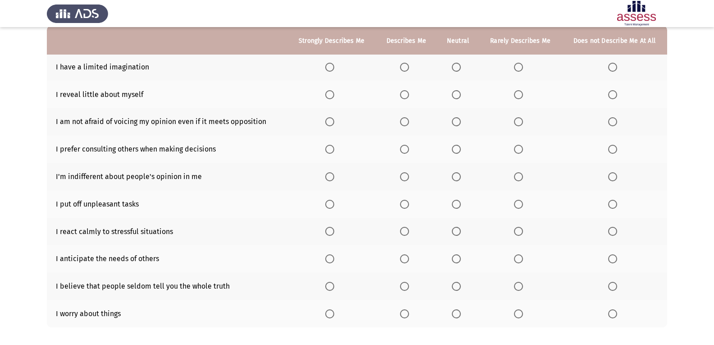
click at [517, 66] on span "Select an option" at bounding box center [518, 67] width 9 height 9
click at [517, 66] on input "Select an option" at bounding box center [518, 67] width 9 height 9
click at [408, 93] on span "Select an option" at bounding box center [404, 94] width 9 height 9
click at [408, 93] on input "Select an option" at bounding box center [404, 94] width 9 height 9
click at [610, 124] on span "Select an option" at bounding box center [612, 121] width 9 height 9
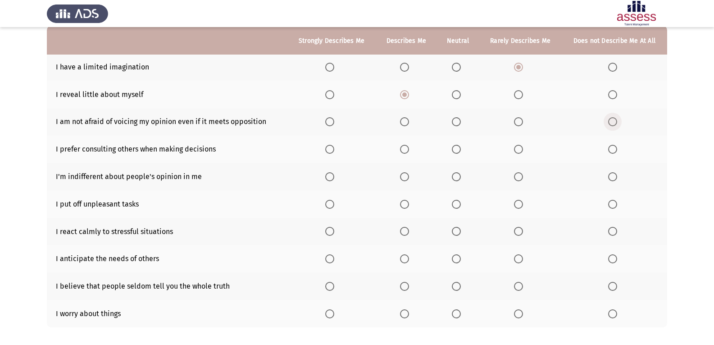
click at [610, 124] on input "Select an option" at bounding box center [612, 121] width 9 height 9
click at [403, 151] on span "Select an option" at bounding box center [404, 149] width 9 height 9
click at [403, 151] on input "Select an option" at bounding box center [404, 149] width 9 height 9
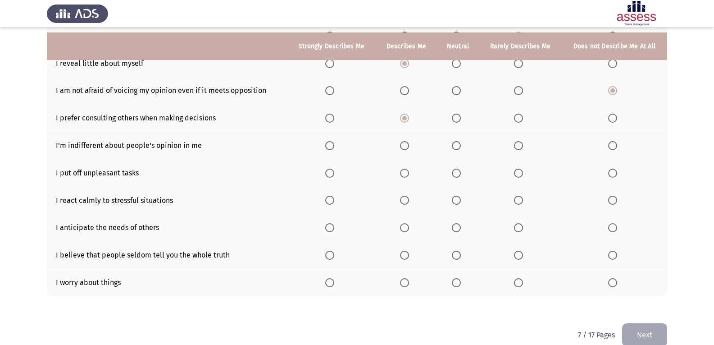
scroll to position [127, 0]
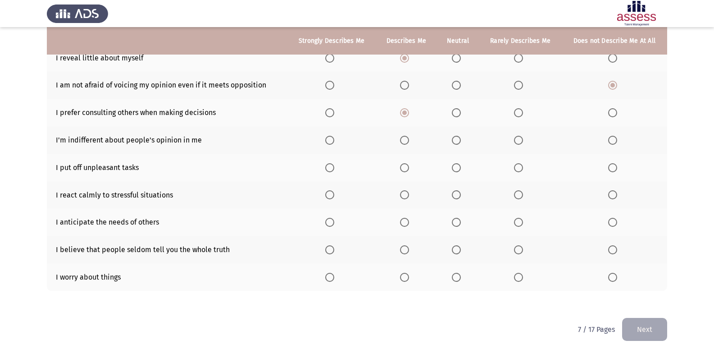
click at [522, 145] on th at bounding box center [520, 139] width 82 height 27
click at [521, 141] on span "Select an option" at bounding box center [518, 140] width 9 height 9
click at [521, 141] on input "Select an option" at bounding box center [518, 140] width 9 height 9
click at [519, 169] on span "Select an option" at bounding box center [518, 167] width 9 height 9
click at [519, 169] on input "Select an option" at bounding box center [518, 167] width 9 height 9
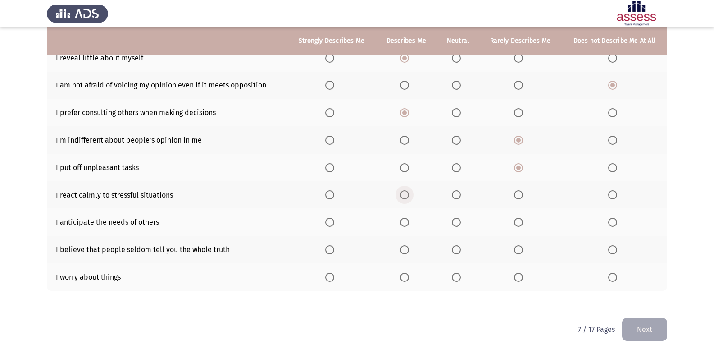
click at [407, 194] on span "Select an option" at bounding box center [404, 194] width 9 height 9
click at [407, 194] on input "Select an option" at bounding box center [404, 194] width 9 height 9
click at [406, 224] on span "Select an option" at bounding box center [404, 222] width 9 height 9
click at [406, 224] on input "Select an option" at bounding box center [404, 222] width 9 height 9
click at [455, 252] on span "Select an option" at bounding box center [456, 249] width 9 height 9
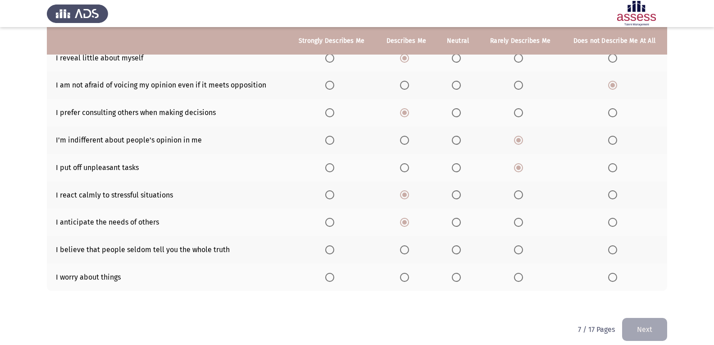
click at [455, 252] on input "Select an option" at bounding box center [456, 249] width 9 height 9
click at [461, 276] on span "Select an option" at bounding box center [456, 277] width 9 height 9
click at [461, 276] on input "Select an option" at bounding box center [456, 277] width 9 height 9
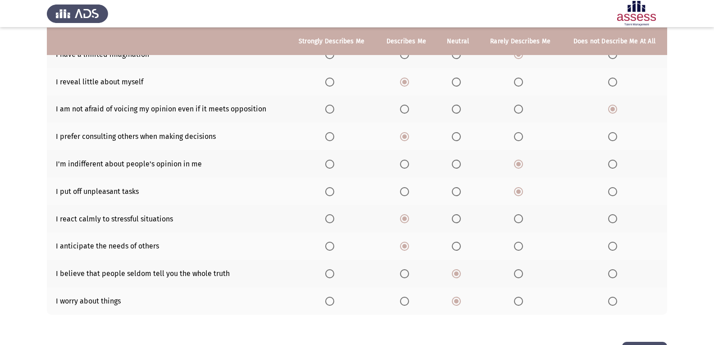
scroll to position [103, 0]
click at [328, 109] on span "Select an option" at bounding box center [329, 108] width 9 height 9
click at [328, 109] on input "Select an option" at bounding box center [329, 108] width 9 height 9
click at [458, 167] on span "Select an option" at bounding box center [456, 163] width 9 height 9
click at [458, 167] on input "Select an option" at bounding box center [456, 163] width 9 height 9
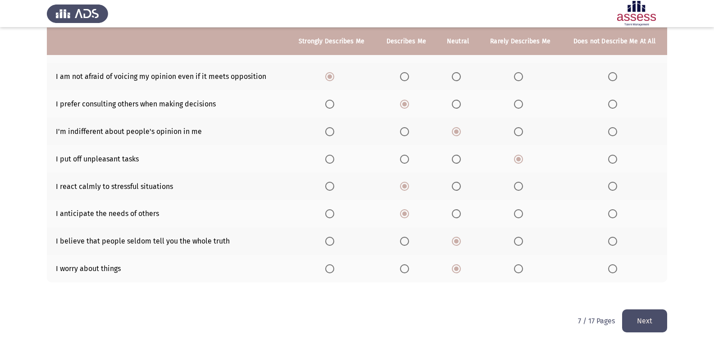
scroll to position [136, 0]
click at [650, 318] on button "Next" at bounding box center [644, 320] width 45 height 23
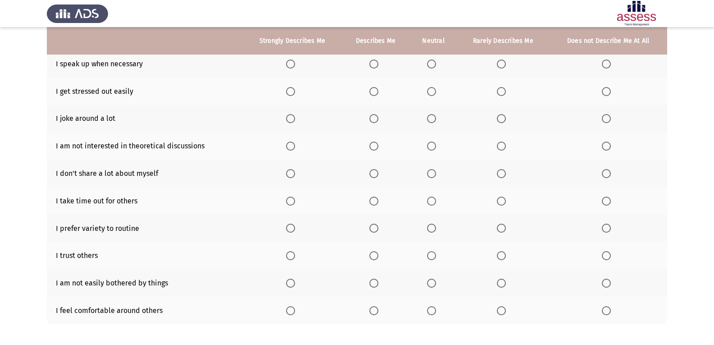
scroll to position [92, 0]
click at [434, 60] on span "Select an option" at bounding box center [431, 64] width 9 height 9
click at [434, 60] on input "Select an option" at bounding box center [431, 64] width 9 height 9
click at [429, 90] on span "Select an option" at bounding box center [431, 92] width 9 height 9
click at [429, 90] on input "Select an option" at bounding box center [431, 92] width 9 height 9
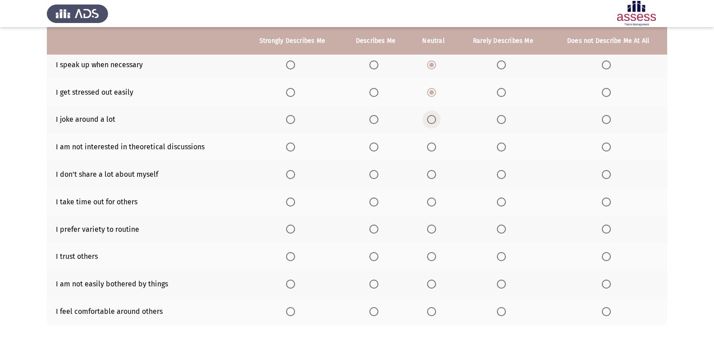
click at [436, 122] on span "Select an option" at bounding box center [431, 119] width 9 height 9
click at [436, 122] on input "Select an option" at bounding box center [431, 119] width 9 height 9
click at [503, 147] on span "Select an option" at bounding box center [501, 146] width 9 height 9
click at [503, 147] on input "Select an option" at bounding box center [501, 146] width 9 height 9
click at [375, 177] on span "Select an option" at bounding box center [374, 174] width 9 height 9
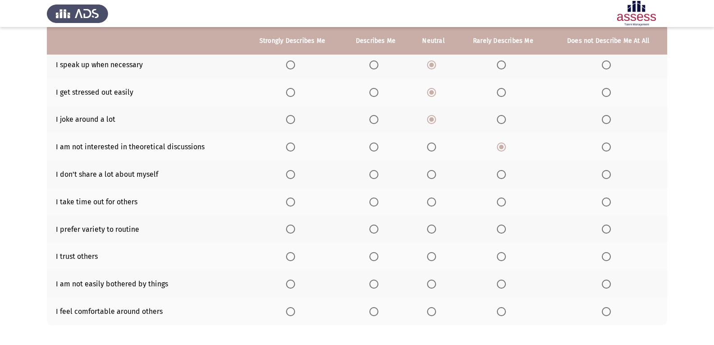
click at [375, 177] on input "Select an option" at bounding box center [374, 174] width 9 height 9
click at [372, 200] on span "Select an option" at bounding box center [374, 201] width 9 height 9
click at [372, 200] on input "Select an option" at bounding box center [374, 201] width 9 height 9
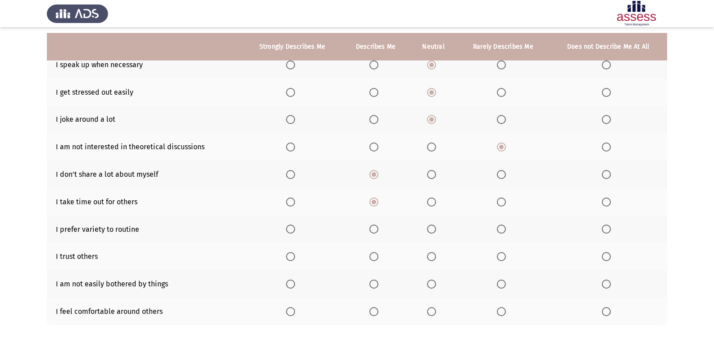
scroll to position [136, 0]
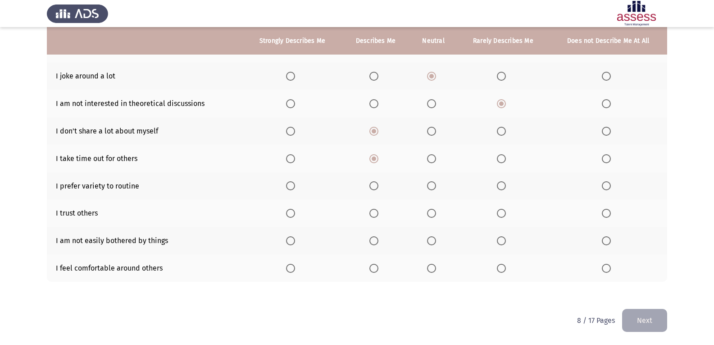
click at [503, 183] on span "Select an option" at bounding box center [501, 185] width 9 height 9
click at [503, 183] on input "Select an option" at bounding box center [501, 185] width 9 height 9
click at [428, 185] on span "Select an option" at bounding box center [431, 185] width 9 height 9
click at [428, 185] on input "Select an option" at bounding box center [431, 185] width 9 height 9
click at [371, 215] on span "Select an option" at bounding box center [374, 213] width 9 height 9
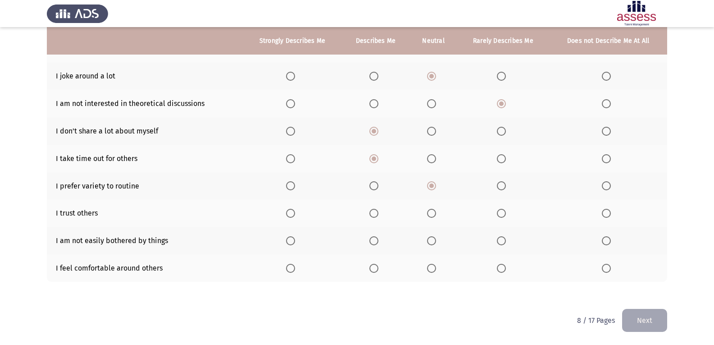
click at [371, 215] on input "Select an option" at bounding box center [374, 213] width 9 height 9
click at [378, 239] on span "Select an option" at bounding box center [374, 240] width 9 height 9
click at [378, 239] on input "Select an option" at bounding box center [374, 240] width 9 height 9
click at [374, 265] on span "Select an option" at bounding box center [374, 268] width 9 height 9
click at [374, 265] on input "Select an option" at bounding box center [374, 268] width 9 height 9
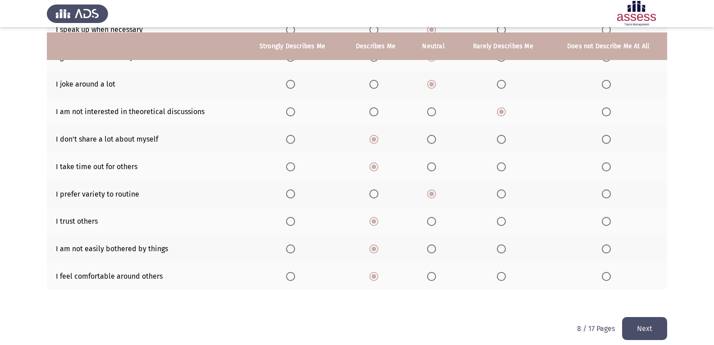
scroll to position [133, 0]
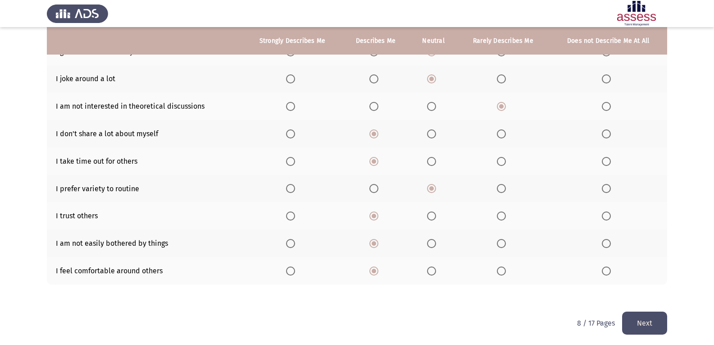
click at [658, 319] on button "Next" at bounding box center [644, 322] width 45 height 23
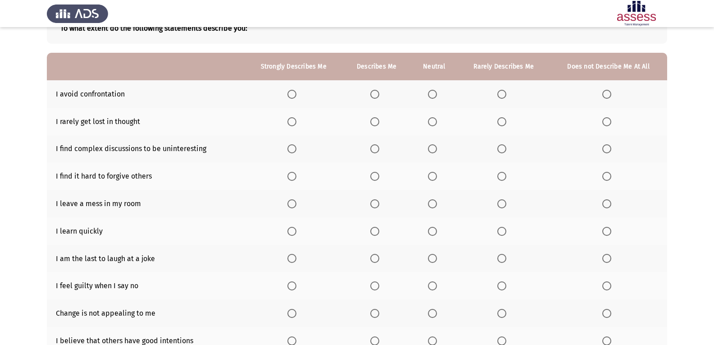
scroll to position [64, 0]
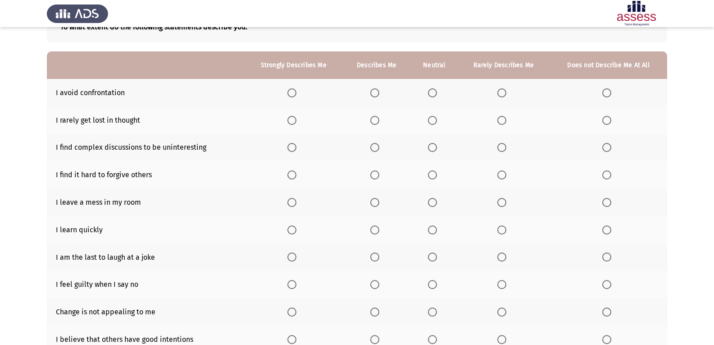
click at [605, 94] on span "Select an option" at bounding box center [606, 92] width 9 height 9
click at [605, 94] on input "Select an option" at bounding box center [606, 92] width 9 height 9
click at [503, 118] on span "Select an option" at bounding box center [502, 120] width 9 height 9
click at [503, 118] on input "Select an option" at bounding box center [502, 120] width 9 height 9
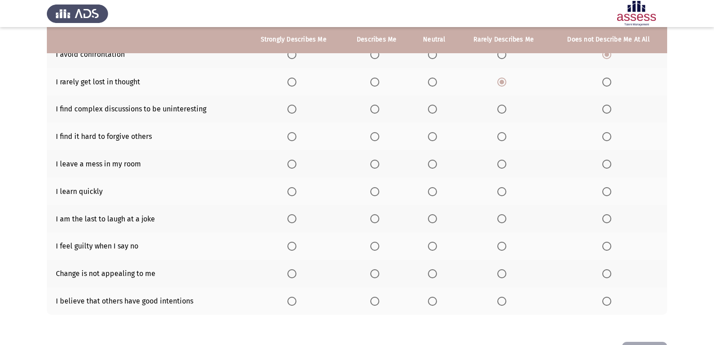
scroll to position [114, 0]
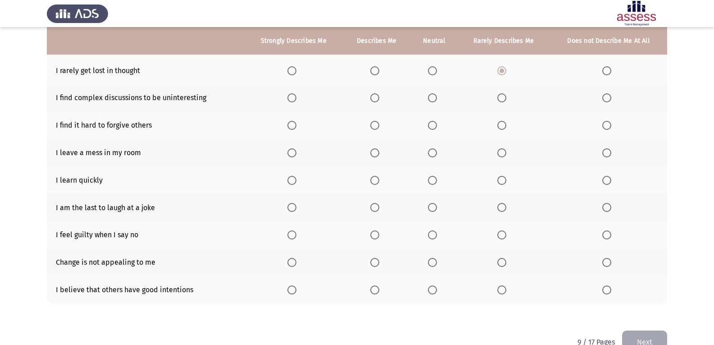
click at [501, 99] on span "Select an option" at bounding box center [502, 97] width 9 height 9
click at [501, 99] on input "Select an option" at bounding box center [502, 97] width 9 height 9
click at [499, 124] on span "Select an option" at bounding box center [502, 125] width 9 height 9
click at [499, 124] on input "Select an option" at bounding box center [502, 125] width 9 height 9
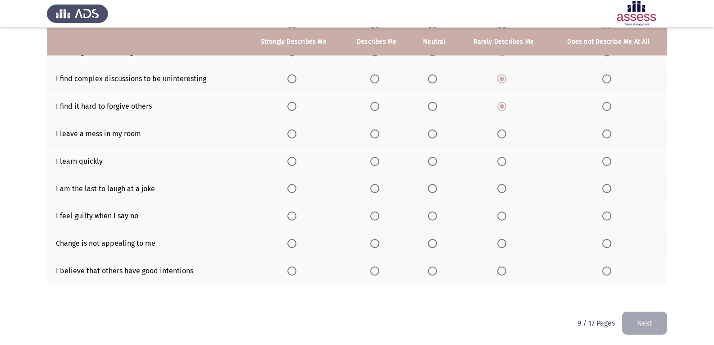
scroll to position [134, 0]
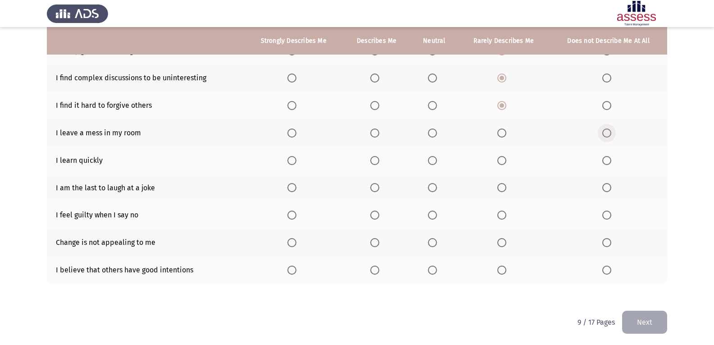
click at [609, 132] on span "Select an option" at bounding box center [606, 132] width 9 height 9
click at [609, 132] on input "Select an option" at bounding box center [606, 132] width 9 height 9
click at [290, 159] on span "Select an option" at bounding box center [292, 160] width 9 height 9
click at [290, 159] on input "Select an option" at bounding box center [292, 160] width 9 height 9
click at [499, 184] on span "Select an option" at bounding box center [502, 187] width 9 height 9
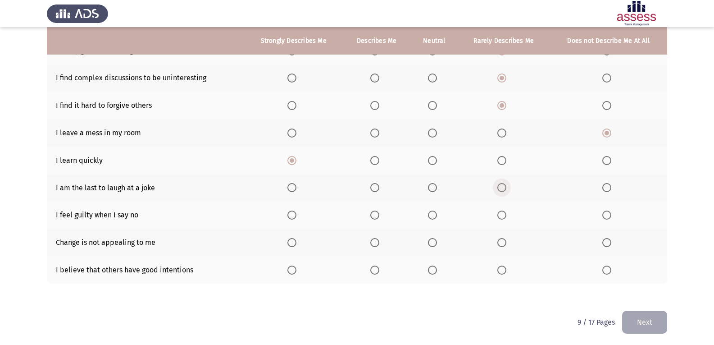
click at [499, 184] on input "Select an option" at bounding box center [502, 187] width 9 height 9
click at [602, 215] on span "Select an option" at bounding box center [606, 214] width 9 height 9
click at [602, 215] on input "Select an option" at bounding box center [606, 214] width 9 height 9
click at [433, 242] on span "Select an option" at bounding box center [433, 242] width 0 height 0
click at [433, 242] on input "Select an option" at bounding box center [432, 242] width 9 height 9
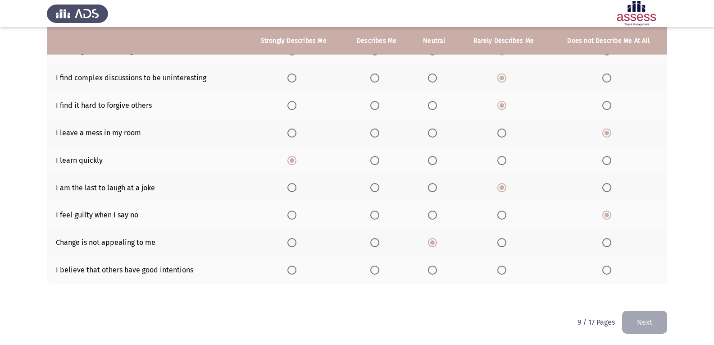
click at [370, 272] on th at bounding box center [377, 269] width 68 height 27
click at [375, 268] on span "Select an option" at bounding box center [374, 269] width 9 height 9
click at [375, 268] on input "Select an option" at bounding box center [374, 269] width 9 height 9
click at [434, 267] on span "Select an option" at bounding box center [432, 269] width 9 height 9
click at [434, 267] on input "Select an option" at bounding box center [432, 269] width 9 height 9
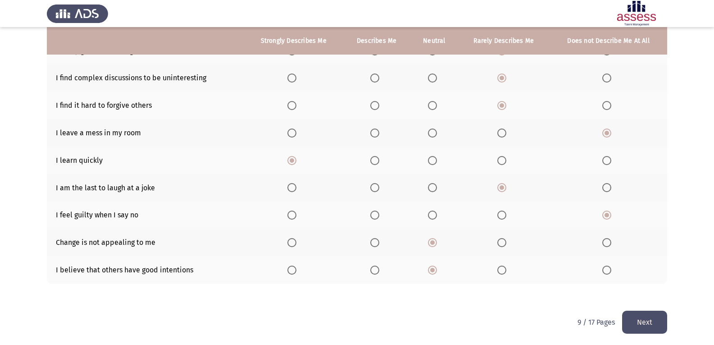
click at [379, 271] on span "Select an option" at bounding box center [374, 269] width 9 height 9
click at [379, 271] on input "Select an option" at bounding box center [374, 269] width 9 height 9
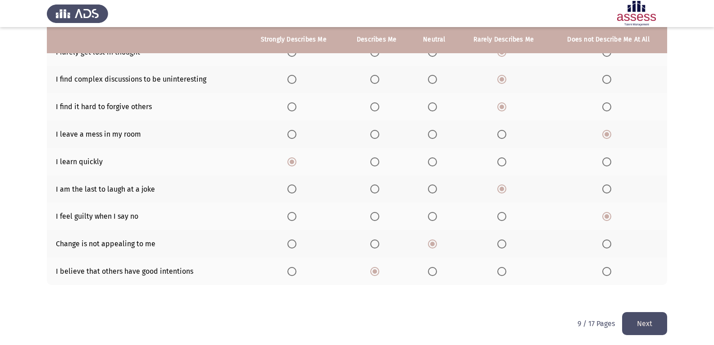
scroll to position [133, 0]
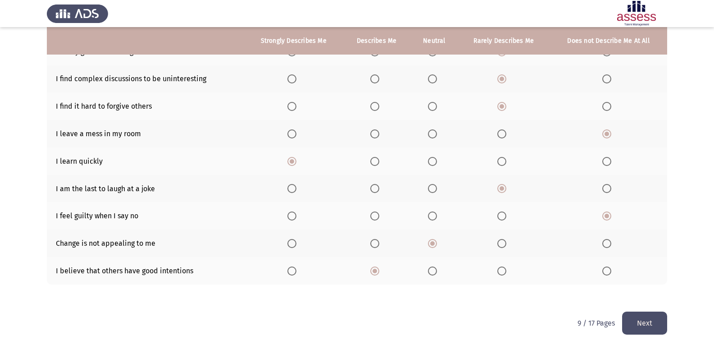
click at [646, 317] on button "Next" at bounding box center [644, 322] width 45 height 23
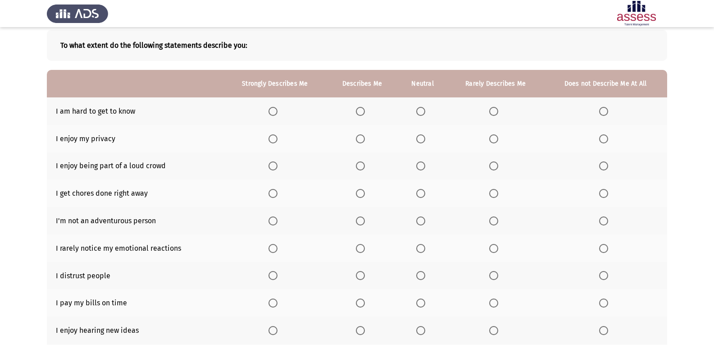
scroll to position [55, 0]
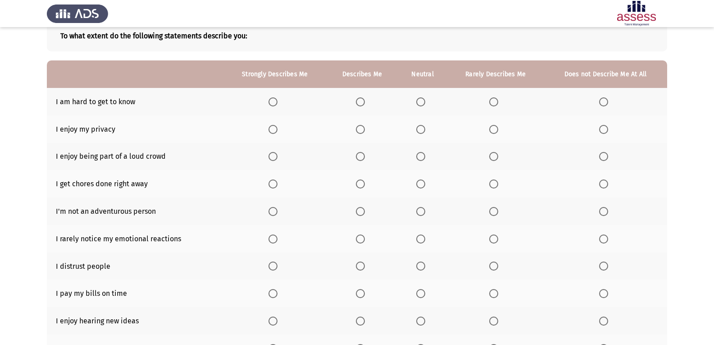
click at [365, 105] on label "Select an option" at bounding box center [362, 101] width 13 height 9
click at [365, 105] on input "Select an option" at bounding box center [360, 101] width 9 height 9
click at [361, 128] on span "Select an option" at bounding box center [360, 129] width 9 height 9
click at [361, 128] on input "Select an option" at bounding box center [360, 129] width 9 height 9
click at [494, 156] on span "Select an option" at bounding box center [494, 156] width 0 height 0
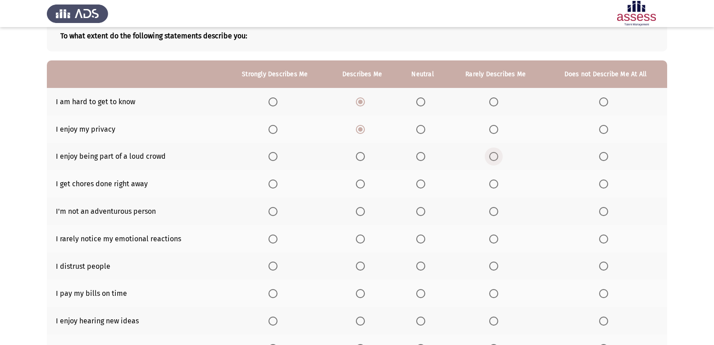
click at [493, 156] on input "Select an option" at bounding box center [493, 156] width 9 height 9
click at [275, 184] on span "Select an option" at bounding box center [273, 183] width 9 height 9
click at [275, 184] on input "Select an option" at bounding box center [273, 183] width 9 height 9
click at [420, 210] on span "Select an option" at bounding box center [420, 211] width 9 height 9
click at [420, 210] on input "Select an option" at bounding box center [420, 211] width 9 height 9
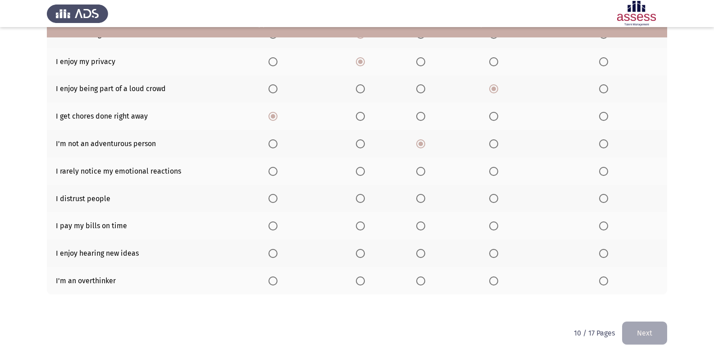
scroll to position [128, 0]
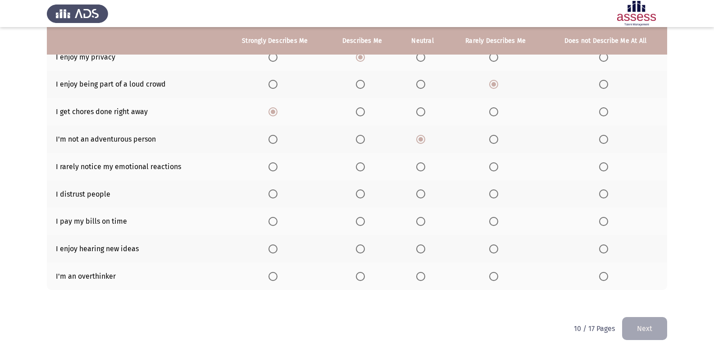
click at [493, 162] on span "Select an option" at bounding box center [493, 166] width 9 height 9
click at [493, 162] on input "Select an option" at bounding box center [493, 166] width 9 height 9
click at [501, 194] on label "Select an option" at bounding box center [495, 193] width 13 height 9
click at [498, 194] on input "Select an option" at bounding box center [493, 193] width 9 height 9
click at [278, 223] on span "Select an option" at bounding box center [273, 221] width 9 height 9
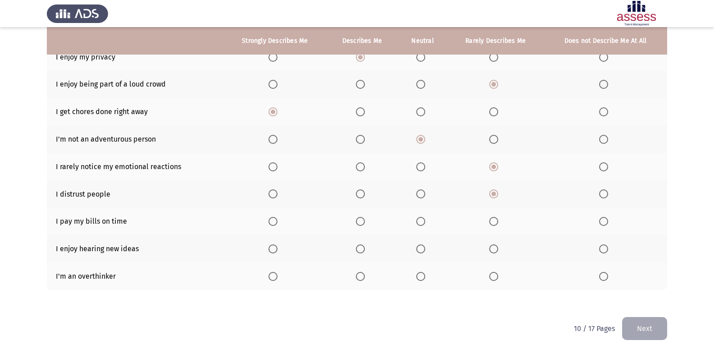
click at [278, 223] on input "Select an option" at bounding box center [273, 221] width 9 height 9
click at [360, 251] on span "Select an option" at bounding box center [360, 248] width 9 height 9
click at [360, 251] on input "Select an option" at bounding box center [360, 248] width 9 height 9
click at [270, 276] on span "Select an option" at bounding box center [273, 276] width 9 height 9
click at [270, 276] on input "Select an option" at bounding box center [273, 276] width 9 height 9
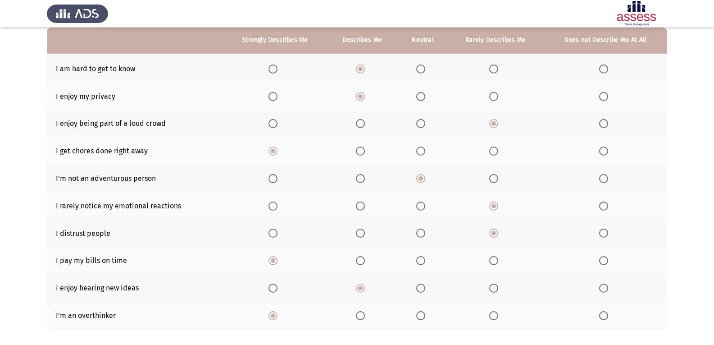
scroll to position [91, 0]
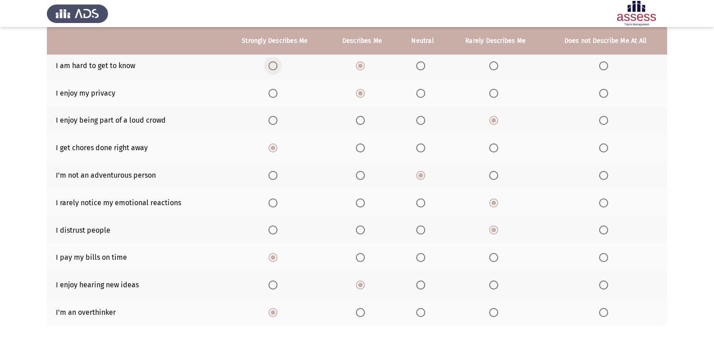
click at [278, 66] on span "Select an option" at bounding box center [273, 65] width 9 height 9
click at [278, 66] on input "Select an option" at bounding box center [273, 65] width 9 height 9
click at [275, 94] on span "Select an option" at bounding box center [273, 93] width 9 height 9
click at [275, 94] on input "Select an option" at bounding box center [273, 93] width 9 height 9
click at [364, 91] on span "Select an option" at bounding box center [360, 93] width 9 height 9
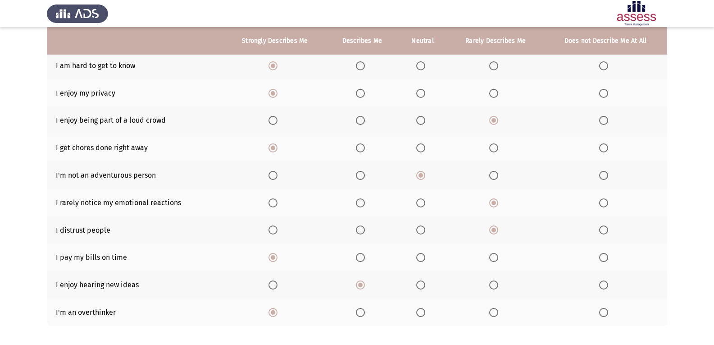
click at [364, 91] on input "Select an option" at bounding box center [360, 93] width 9 height 9
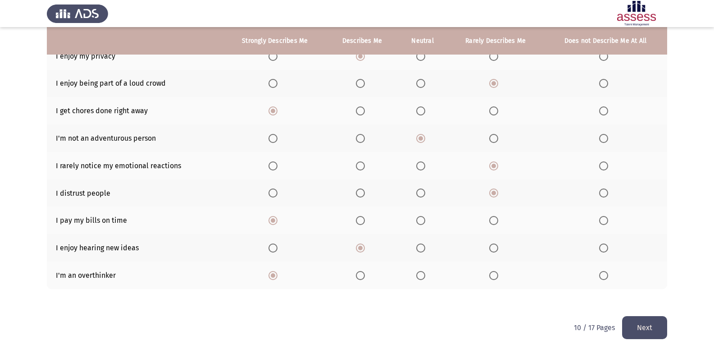
scroll to position [136, 0]
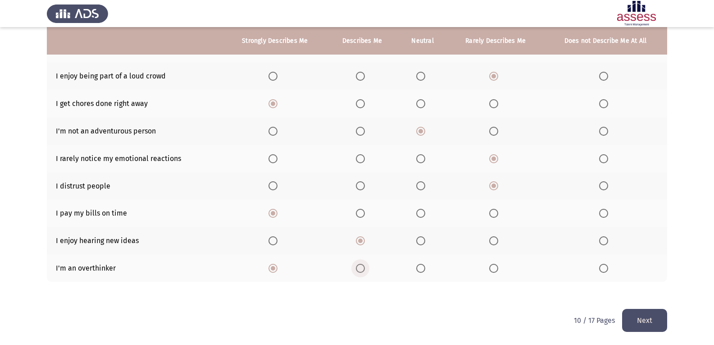
click at [360, 267] on span "Select an option" at bounding box center [360, 268] width 9 height 9
click at [360, 267] on input "Select an option" at bounding box center [360, 268] width 9 height 9
click at [664, 322] on button "Next" at bounding box center [644, 320] width 45 height 23
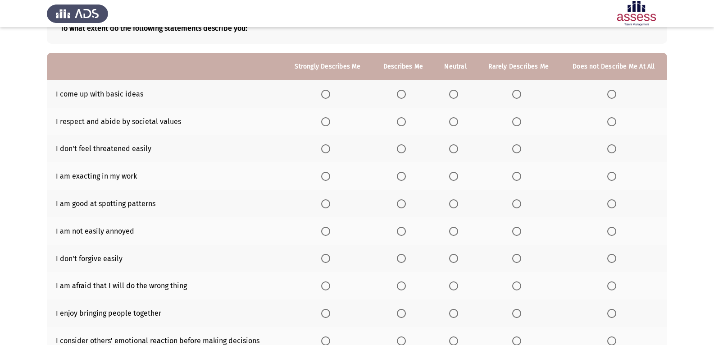
scroll to position [76, 0]
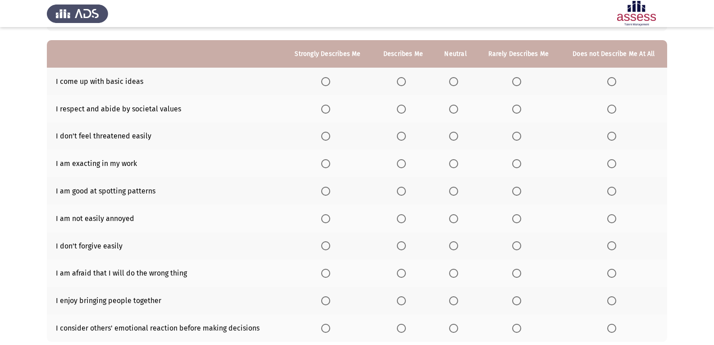
click at [514, 82] on span "Select an option" at bounding box center [516, 81] width 9 height 9
click at [514, 82] on input "Select an option" at bounding box center [516, 81] width 9 height 9
click at [402, 108] on span "Select an option" at bounding box center [401, 109] width 9 height 9
click at [402, 108] on input "Select an option" at bounding box center [401, 109] width 9 height 9
click at [325, 137] on span "Select an option" at bounding box center [325, 136] width 9 height 9
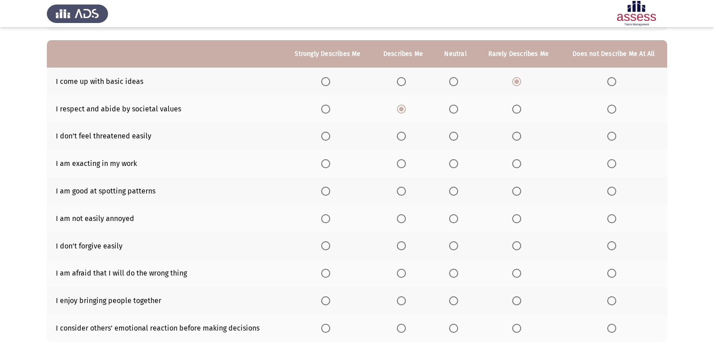
click at [325, 137] on input "Select an option" at bounding box center [325, 136] width 9 height 9
click at [405, 162] on span "Select an option" at bounding box center [401, 163] width 9 height 9
click at [405, 162] on input "Select an option" at bounding box center [401, 163] width 9 height 9
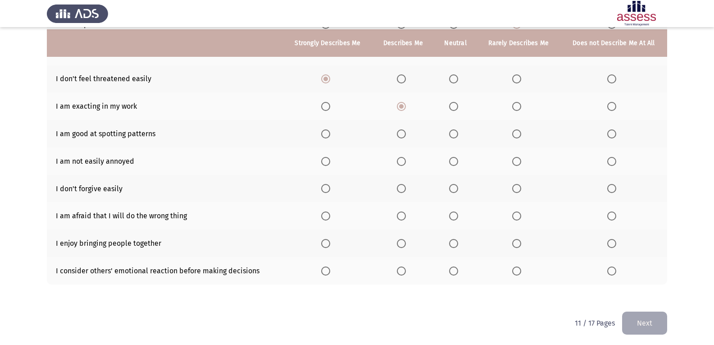
scroll to position [136, 0]
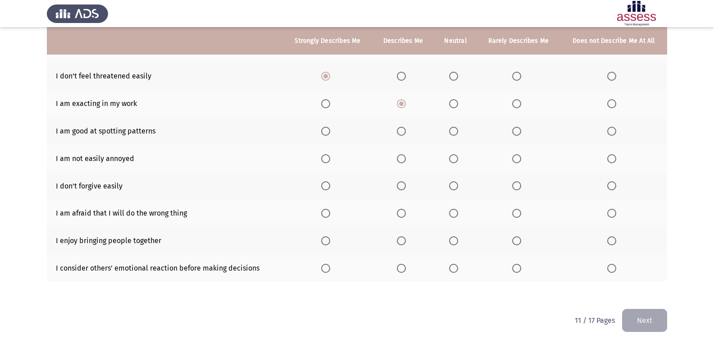
click at [403, 130] on span "Select an option" at bounding box center [401, 131] width 9 height 9
click at [403, 130] on input "Select an option" at bounding box center [401, 131] width 9 height 9
click at [333, 160] on label "Select an option" at bounding box center [327, 158] width 13 height 9
click at [330, 160] on input "Select an option" at bounding box center [325, 158] width 9 height 9
click at [517, 212] on span "Select an option" at bounding box center [516, 213] width 9 height 9
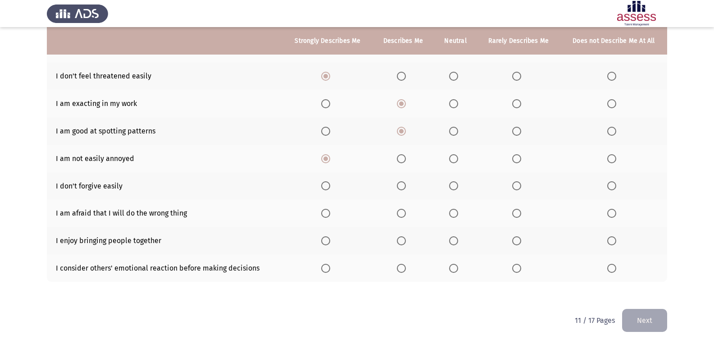
click at [517, 212] on input "Select an option" at bounding box center [516, 213] width 9 height 9
click at [405, 239] on span "Select an option" at bounding box center [401, 240] width 9 height 9
click at [405, 239] on input "Select an option" at bounding box center [401, 240] width 9 height 9
click at [403, 267] on span "Select an option" at bounding box center [401, 268] width 9 height 9
click at [403, 267] on input "Select an option" at bounding box center [401, 268] width 9 height 9
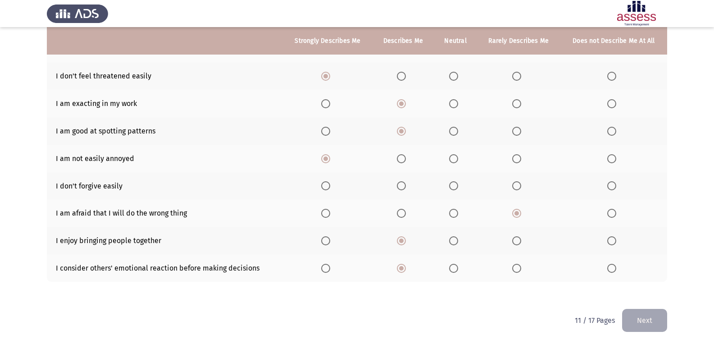
click at [516, 187] on span "Select an option" at bounding box center [516, 185] width 9 height 9
click at [516, 187] on input "Select an option" at bounding box center [516, 185] width 9 height 9
click at [635, 319] on button "Next" at bounding box center [644, 320] width 45 height 23
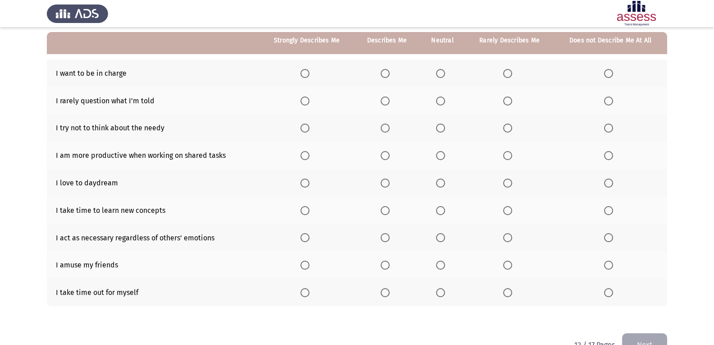
scroll to position [87, 0]
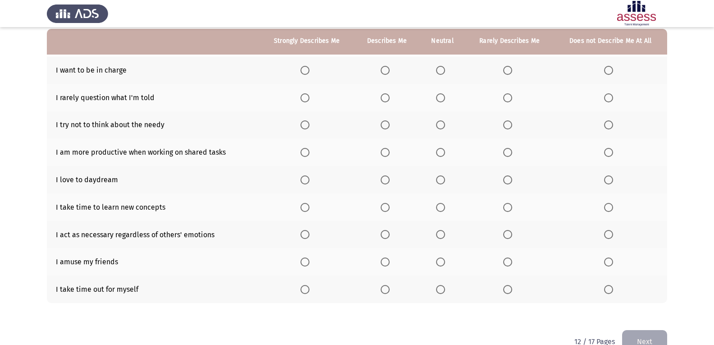
click at [310, 73] on span "Select an option" at bounding box center [305, 70] width 9 height 9
click at [310, 73] on input "Select an option" at bounding box center [305, 70] width 9 height 9
click at [504, 99] on span "Select an option" at bounding box center [507, 97] width 9 height 9
click at [504, 99] on input "Select an option" at bounding box center [507, 97] width 9 height 9
click at [607, 127] on span "Select an option" at bounding box center [608, 124] width 9 height 9
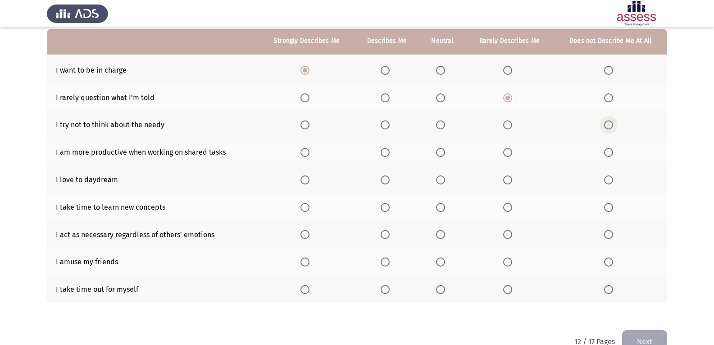
click at [607, 127] on input "Select an option" at bounding box center [608, 124] width 9 height 9
click at [511, 152] on span "Select an option" at bounding box center [507, 152] width 9 height 9
click at [511, 152] on input "Select an option" at bounding box center [507, 152] width 9 height 9
click at [376, 178] on th at bounding box center [386, 179] width 65 height 27
click at [383, 178] on span "Select an option" at bounding box center [385, 179] width 9 height 9
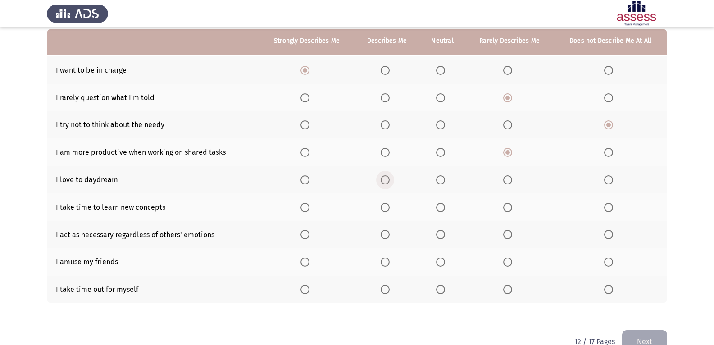
click at [383, 178] on input "Select an option" at bounding box center [385, 179] width 9 height 9
click at [511, 208] on span "Select an option" at bounding box center [507, 207] width 9 height 9
click at [511, 208] on input "Select an option" at bounding box center [507, 207] width 9 height 9
click at [389, 260] on span "Select an option" at bounding box center [385, 261] width 9 height 9
click at [389, 260] on input "Select an option" at bounding box center [385, 261] width 9 height 9
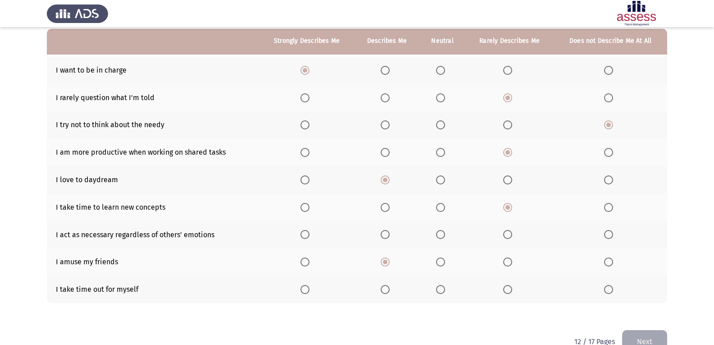
click at [508, 232] on span "Select an option" at bounding box center [507, 234] width 9 height 9
click at [508, 232] on input "Select an option" at bounding box center [507, 234] width 9 height 9
click at [385, 289] on span "Select an option" at bounding box center [385, 289] width 9 height 9
click at [385, 289] on input "Select an option" at bounding box center [385, 289] width 9 height 9
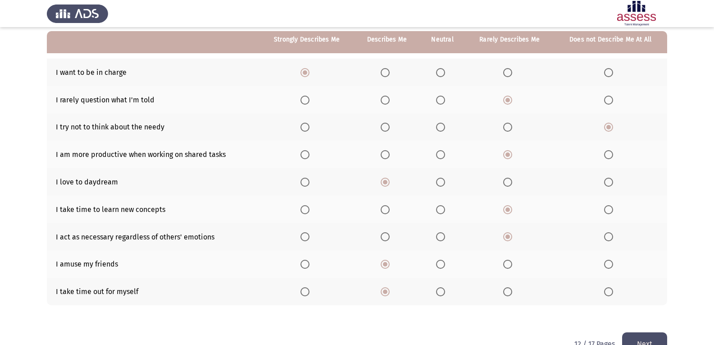
scroll to position [85, 0]
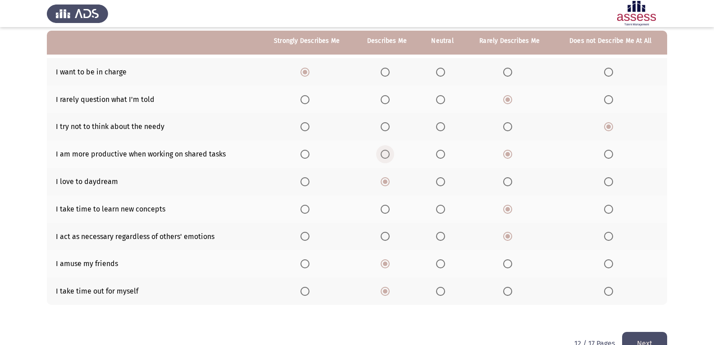
click at [390, 153] on span "Select an option" at bounding box center [385, 154] width 9 height 9
click at [390, 153] on input "Select an option" at bounding box center [385, 154] width 9 height 9
click at [438, 152] on span "Select an option" at bounding box center [440, 154] width 9 height 9
click at [438, 152] on input "Select an option" at bounding box center [440, 154] width 9 height 9
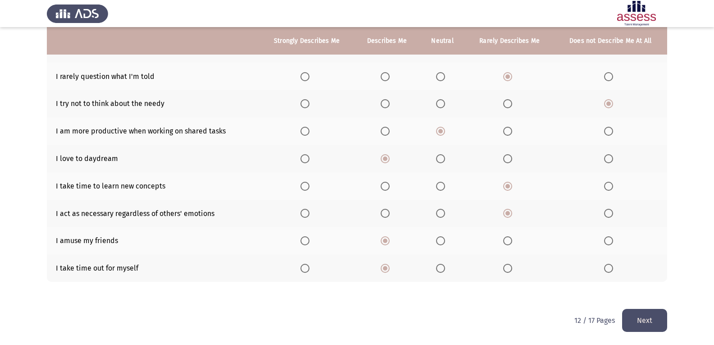
click at [643, 318] on button "Next" at bounding box center [644, 320] width 45 height 23
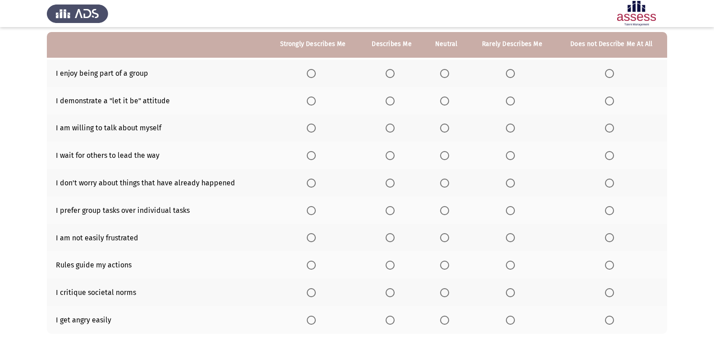
scroll to position [82, 0]
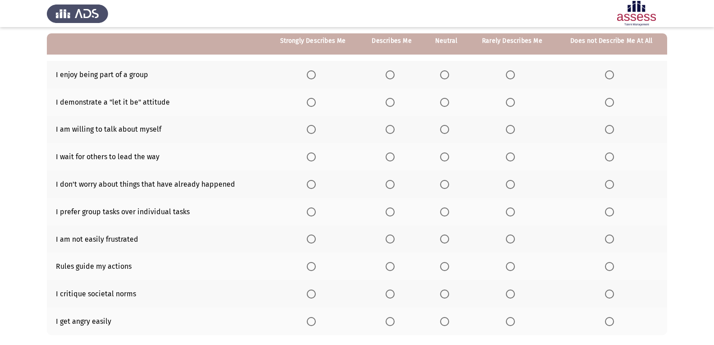
click at [394, 79] on span "Select an option" at bounding box center [390, 74] width 9 height 9
click at [394, 79] on input "Select an option" at bounding box center [390, 74] width 9 height 9
click at [448, 103] on span "Select an option" at bounding box center [444, 102] width 9 height 9
click at [448, 103] on input "Select an option" at bounding box center [444, 102] width 9 height 9
click at [393, 131] on span "Select an option" at bounding box center [390, 129] width 9 height 9
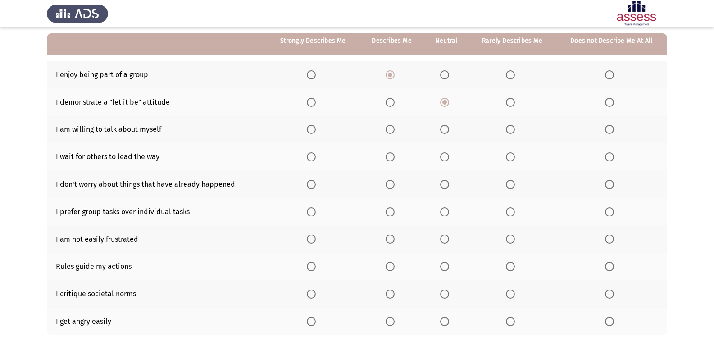
click at [393, 131] on input "Select an option" at bounding box center [390, 129] width 9 height 9
click at [442, 155] on span "Select an option" at bounding box center [444, 156] width 9 height 9
click at [442, 155] on input "Select an option" at bounding box center [444, 156] width 9 height 9
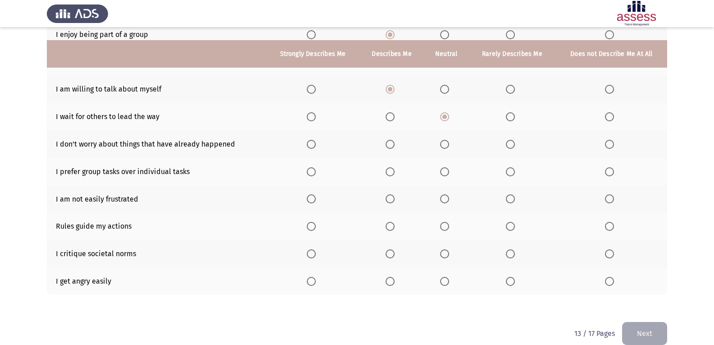
scroll to position [136, 0]
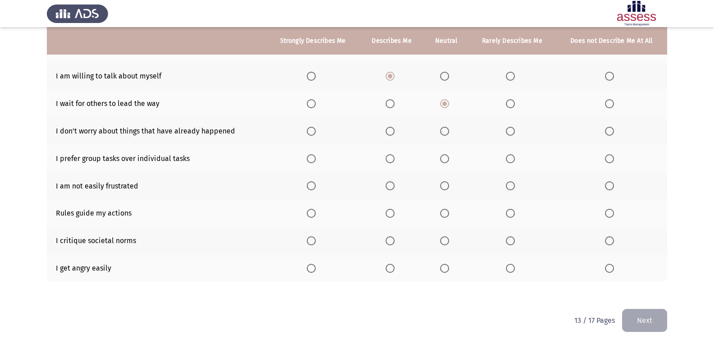
click at [444, 132] on span "Select an option" at bounding box center [444, 131] width 9 height 9
click at [444, 132] on input "Select an option" at bounding box center [444, 131] width 9 height 9
click at [440, 170] on th at bounding box center [446, 158] width 45 height 27
click at [442, 161] on span "Select an option" at bounding box center [444, 158] width 9 height 9
click at [442, 161] on input "Select an option" at bounding box center [444, 158] width 9 height 9
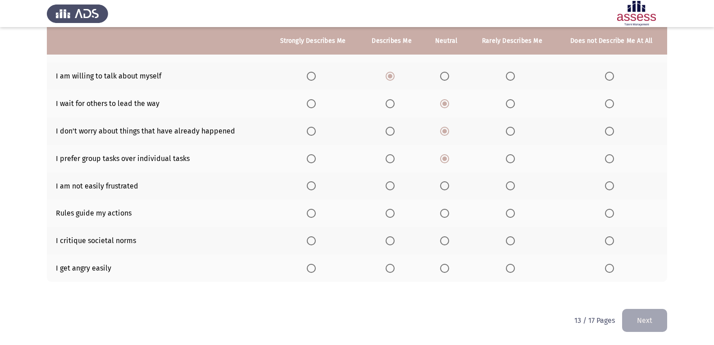
click at [316, 188] on span "Select an option" at bounding box center [311, 185] width 9 height 9
click at [316, 188] on input "Select an option" at bounding box center [311, 185] width 9 height 9
click at [390, 187] on span "Select an option" at bounding box center [390, 185] width 9 height 9
click at [390, 187] on input "Select an option" at bounding box center [390, 185] width 9 height 9
click at [390, 217] on span "Select an option" at bounding box center [390, 213] width 9 height 9
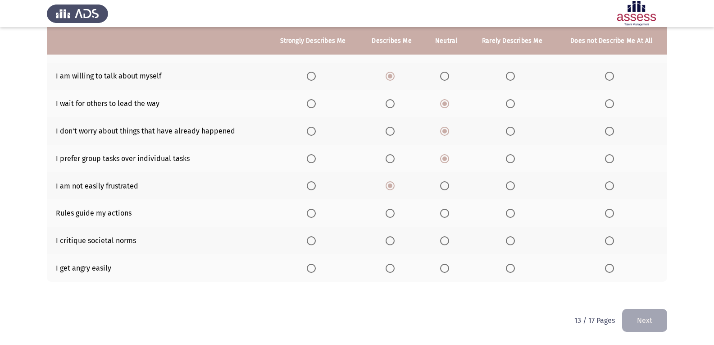
click at [390, 217] on input "Select an option" at bounding box center [390, 213] width 9 height 9
click at [445, 239] on span "Select an option" at bounding box center [444, 240] width 9 height 9
click at [445, 239] on input "Select an option" at bounding box center [444, 240] width 9 height 9
click at [613, 269] on span "Select an option" at bounding box center [609, 268] width 9 height 9
click at [613, 269] on input "Select an option" at bounding box center [609, 268] width 9 height 9
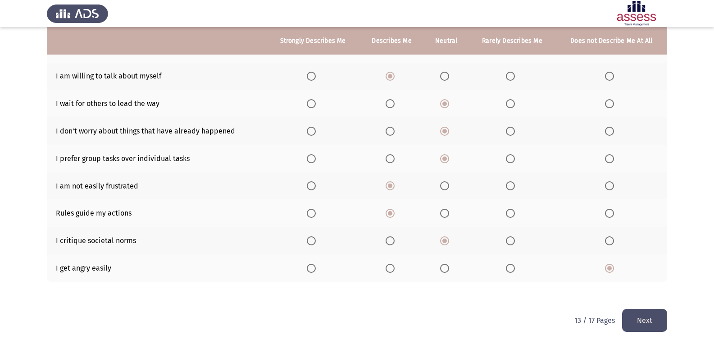
click at [632, 320] on button "Next" at bounding box center [644, 320] width 45 height 23
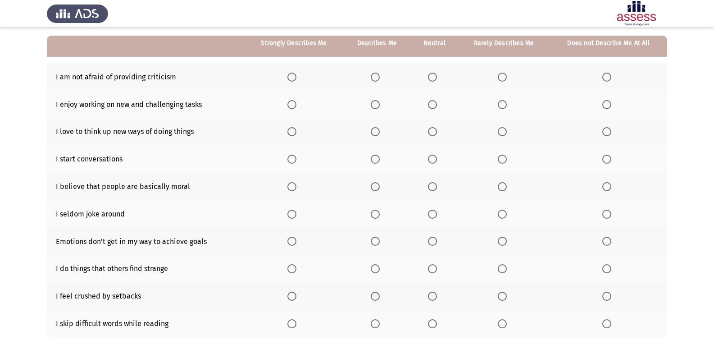
scroll to position [82, 0]
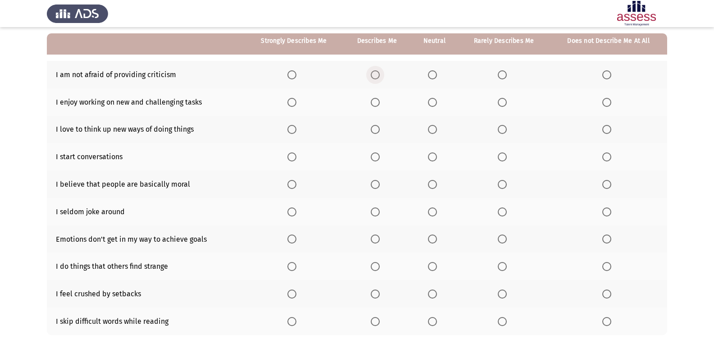
click at [375, 74] on span "Select an option" at bounding box center [375, 74] width 9 height 9
click at [375, 74] on input "Select an option" at bounding box center [375, 74] width 9 height 9
click at [374, 103] on span "Select an option" at bounding box center [375, 102] width 9 height 9
click at [374, 103] on input "Select an option" at bounding box center [375, 102] width 9 height 9
click at [373, 131] on span "Select an option" at bounding box center [375, 129] width 9 height 9
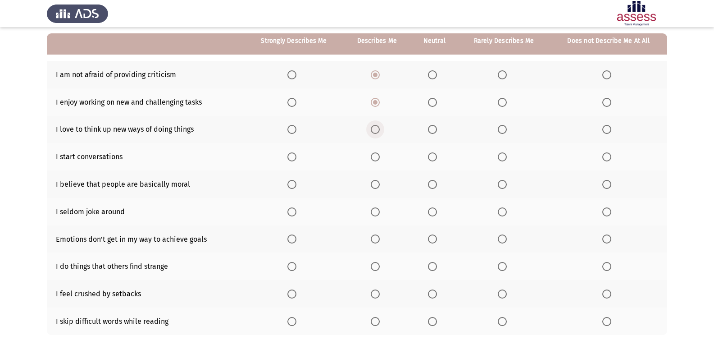
click at [373, 131] on input "Select an option" at bounding box center [375, 129] width 9 height 9
click at [435, 162] on th at bounding box center [434, 156] width 47 height 27
click at [434, 158] on span "Select an option" at bounding box center [432, 156] width 9 height 9
click at [434, 158] on input "Select an option" at bounding box center [432, 156] width 9 height 9
click at [431, 187] on span "Select an option" at bounding box center [432, 184] width 9 height 9
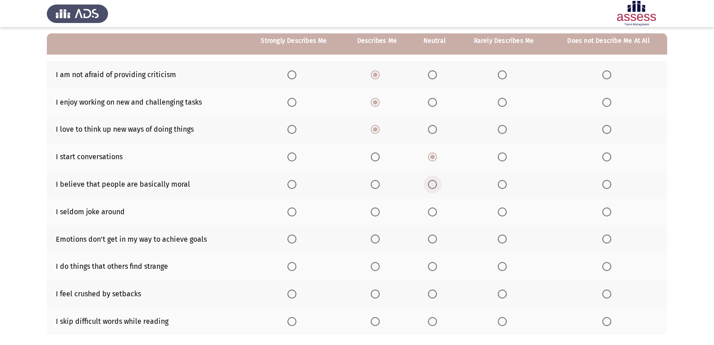
click at [431, 187] on input "Select an option" at bounding box center [432, 184] width 9 height 9
click at [434, 210] on span "Select an option" at bounding box center [432, 211] width 9 height 9
click at [434, 210] on input "Select an option" at bounding box center [432, 211] width 9 height 9
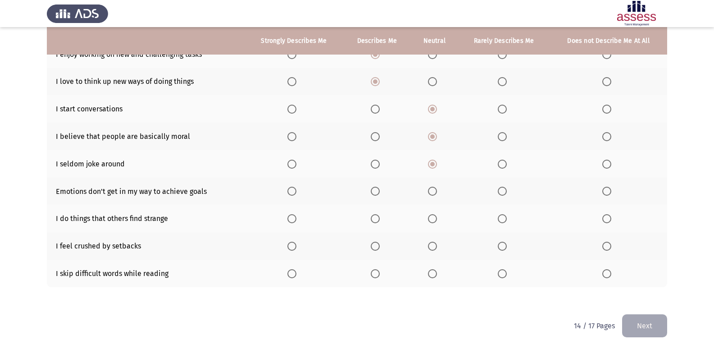
scroll to position [136, 0]
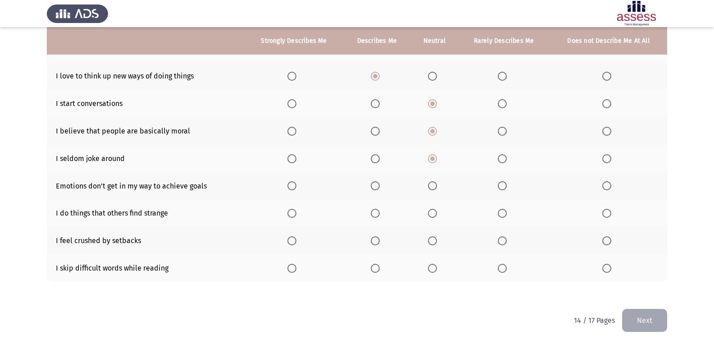
click at [373, 186] on span "Select an option" at bounding box center [375, 185] width 9 height 9
click at [373, 186] on input "Select an option" at bounding box center [375, 185] width 9 height 9
click at [504, 215] on span "Select an option" at bounding box center [502, 213] width 9 height 9
click at [504, 215] on input "Select an option" at bounding box center [502, 213] width 9 height 9
click at [503, 244] on span "Select an option" at bounding box center [502, 240] width 9 height 9
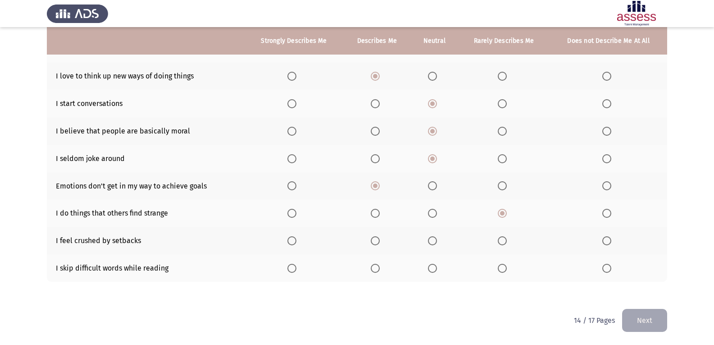
click at [503, 244] on input "Select an option" at bounding box center [502, 240] width 9 height 9
click at [429, 265] on span "Select an option" at bounding box center [432, 268] width 9 height 9
click at [429, 265] on input "Select an option" at bounding box center [432, 268] width 9 height 9
click at [642, 313] on button "Next" at bounding box center [644, 320] width 45 height 23
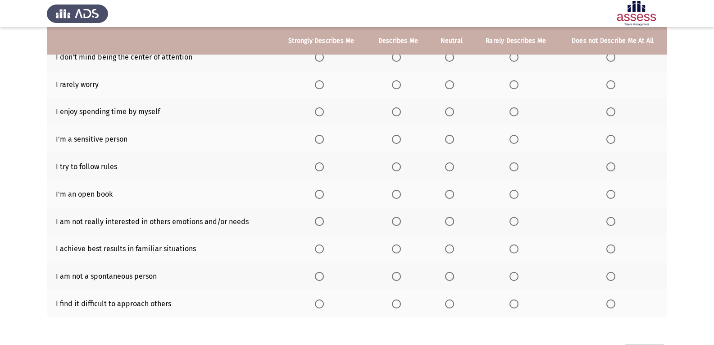
scroll to position [87, 0]
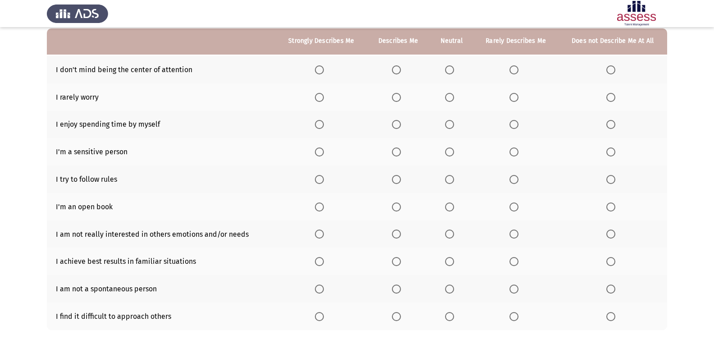
click at [399, 68] on span "Select an option" at bounding box center [396, 69] width 9 height 9
click at [399, 68] on input "Select an option" at bounding box center [396, 69] width 9 height 9
click at [446, 97] on th at bounding box center [452, 96] width 44 height 27
click at [446, 98] on span "Select an option" at bounding box center [449, 97] width 9 height 9
click at [446, 98] on input "Select an option" at bounding box center [449, 97] width 9 height 9
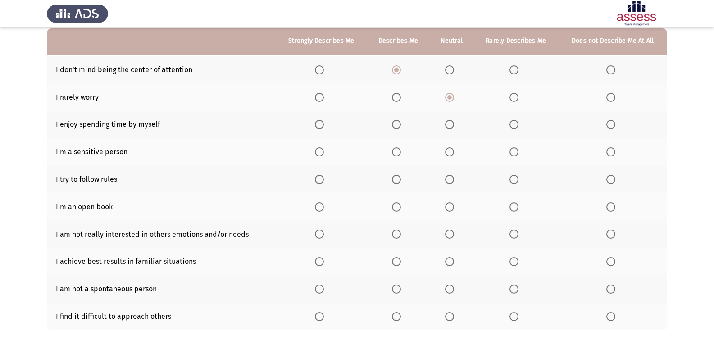
click at [401, 123] on span "Select an option" at bounding box center [396, 124] width 9 height 9
click at [401, 123] on input "Select an option" at bounding box center [396, 124] width 9 height 9
click at [395, 148] on span "Select an option" at bounding box center [396, 151] width 9 height 9
click at [395, 148] on input "Select an option" at bounding box center [396, 151] width 9 height 9
click at [398, 176] on span "Select an option" at bounding box center [396, 179] width 9 height 9
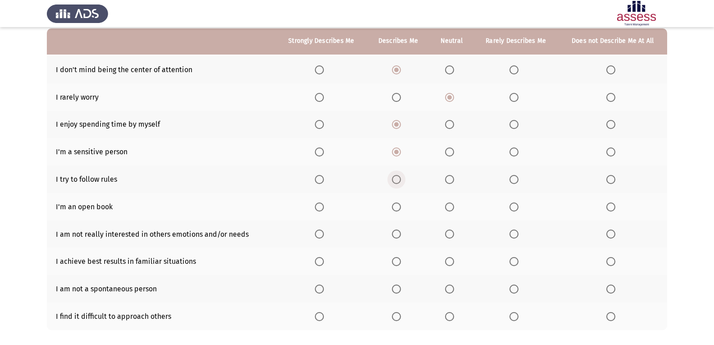
click at [398, 176] on input "Select an option" at bounding box center [396, 179] width 9 height 9
click at [520, 210] on label "Select an option" at bounding box center [516, 206] width 13 height 9
click at [519, 210] on input "Select an option" at bounding box center [514, 206] width 9 height 9
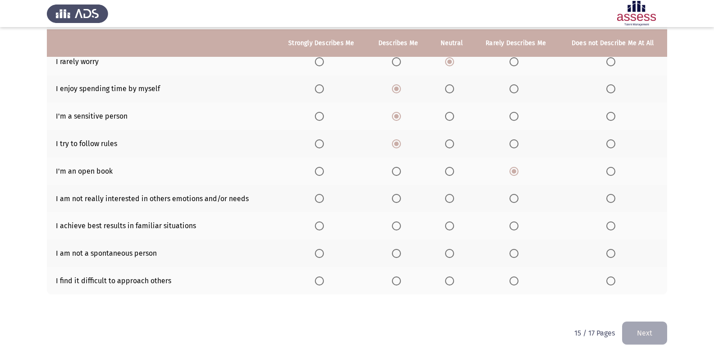
scroll to position [128, 0]
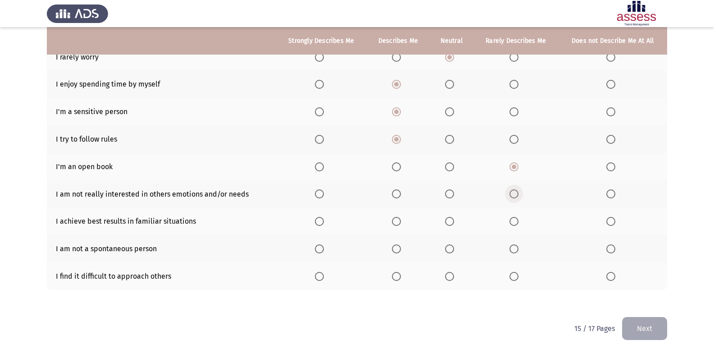
click at [515, 193] on span "Select an option" at bounding box center [514, 193] width 9 height 9
click at [515, 193] on input "Select an option" at bounding box center [514, 193] width 9 height 9
click at [394, 221] on span "Select an option" at bounding box center [396, 221] width 9 height 9
click at [394, 221] on input "Select an option" at bounding box center [396, 221] width 9 height 9
click at [515, 248] on span "Select an option" at bounding box center [514, 248] width 9 height 9
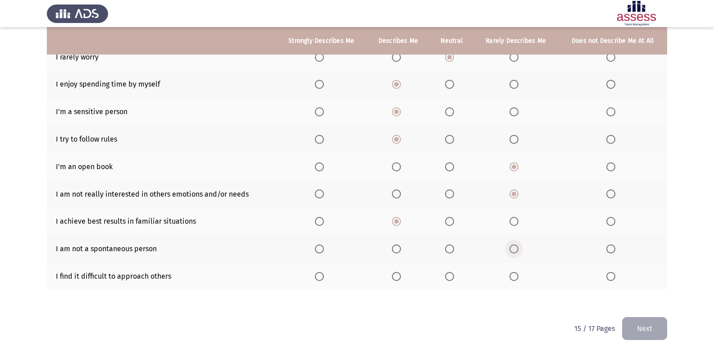
click at [515, 248] on input "Select an option" at bounding box center [514, 248] width 9 height 9
click at [516, 274] on span "Select an option" at bounding box center [514, 276] width 9 height 9
click at [516, 274] on input "Select an option" at bounding box center [514, 276] width 9 height 9
click at [652, 328] on button "Next" at bounding box center [644, 328] width 45 height 23
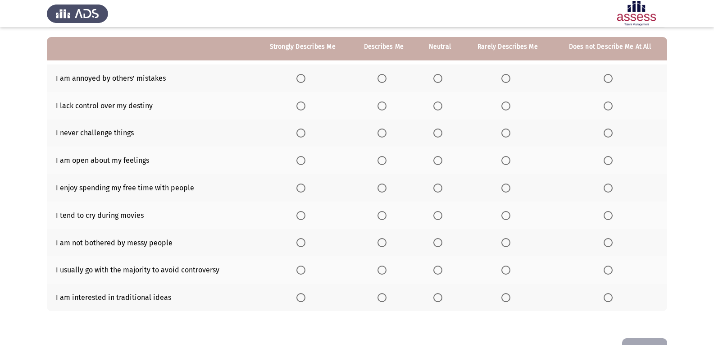
scroll to position [85, 0]
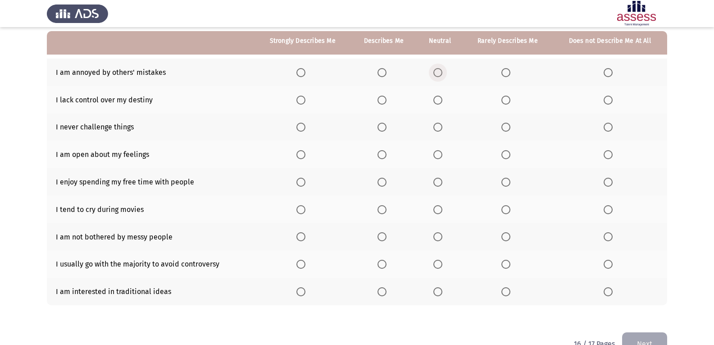
click at [437, 73] on span "Select an option" at bounding box center [438, 72] width 9 height 9
click at [437, 73] on input "Select an option" at bounding box center [438, 72] width 9 height 9
click at [503, 103] on span "Select an option" at bounding box center [506, 100] width 9 height 9
click at [503, 103] on input "Select an option" at bounding box center [506, 100] width 9 height 9
click at [502, 125] on span "Select an option" at bounding box center [506, 127] width 9 height 9
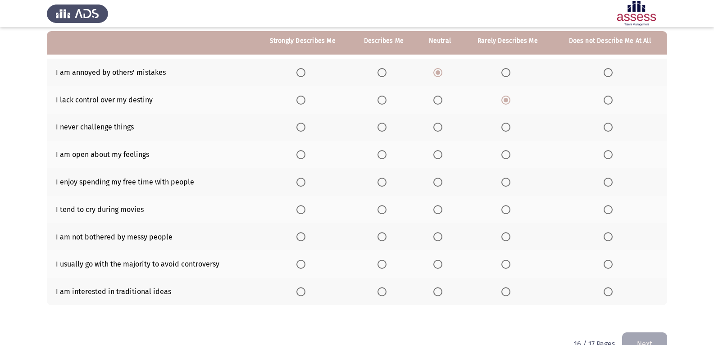
click at [502, 125] on input "Select an option" at bounding box center [506, 127] width 9 height 9
click at [386, 156] on span "Select an option" at bounding box center [382, 154] width 9 height 9
click at [386, 156] on input "Select an option" at bounding box center [382, 154] width 9 height 9
click at [381, 181] on span "Select an option" at bounding box center [382, 182] width 9 height 9
click at [381, 181] on input "Select an option" at bounding box center [382, 182] width 9 height 9
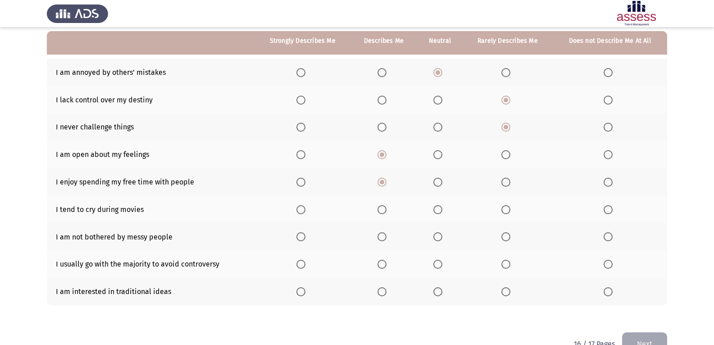
click at [441, 210] on span "Select an option" at bounding box center [438, 209] width 9 height 9
click at [441, 210] on input "Select an option" at bounding box center [438, 209] width 9 height 9
click at [504, 234] on span "Select an option" at bounding box center [506, 236] width 9 height 9
click at [504, 234] on input "Select an option" at bounding box center [506, 236] width 9 height 9
click at [502, 266] on th at bounding box center [508, 263] width 90 height 27
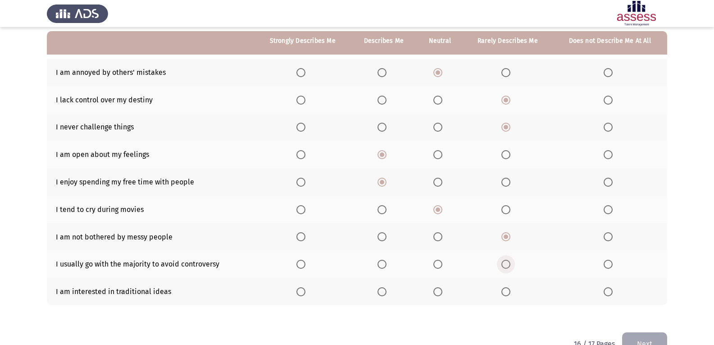
click at [502, 265] on span "Select an option" at bounding box center [506, 264] width 9 height 9
click at [502, 265] on input "Select an option" at bounding box center [506, 264] width 9 height 9
click at [441, 290] on span "Select an option" at bounding box center [438, 291] width 9 height 9
click at [441, 290] on input "Select an option" at bounding box center [438, 291] width 9 height 9
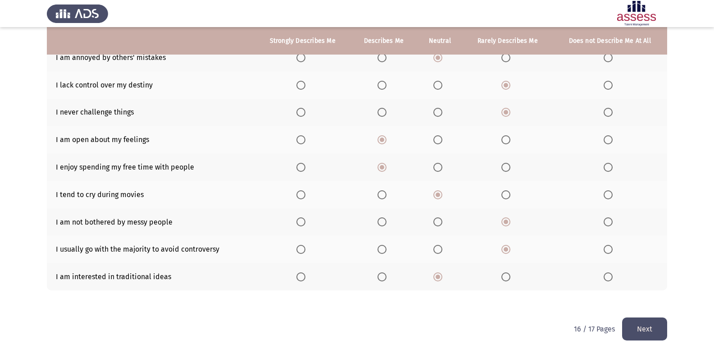
scroll to position [102, 0]
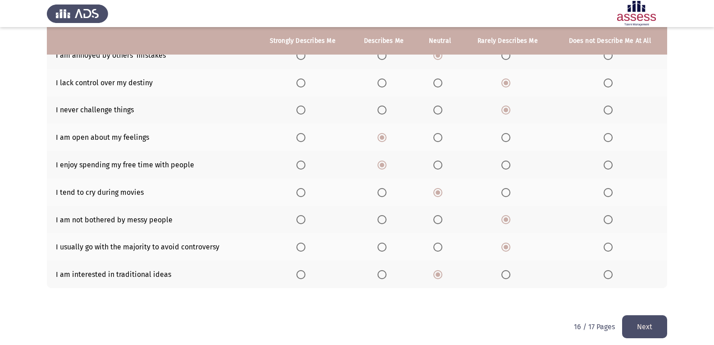
click at [646, 324] on button "Next" at bounding box center [644, 326] width 45 height 23
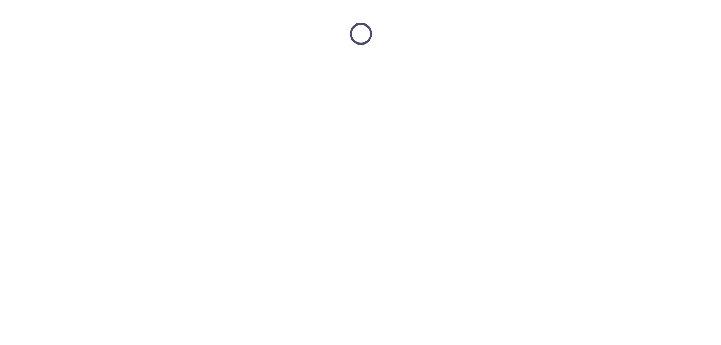
scroll to position [0, 0]
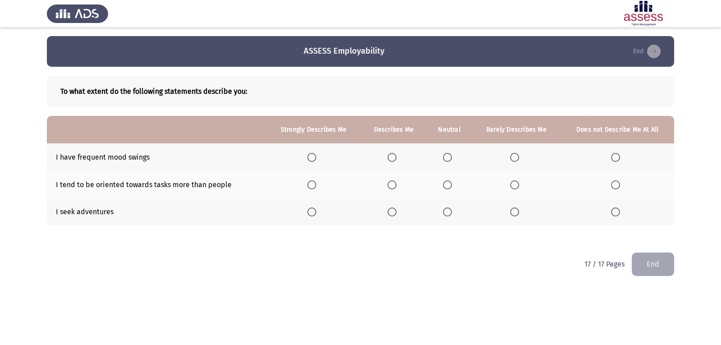
click at [446, 154] on span "Select an option" at bounding box center [447, 157] width 9 height 9
click at [446, 154] on input "Select an option" at bounding box center [447, 157] width 9 height 9
click at [389, 186] on span "Select an option" at bounding box center [392, 184] width 9 height 9
click at [389, 186] on input "Select an option" at bounding box center [392, 184] width 9 height 9
click at [449, 211] on span "Select an option" at bounding box center [447, 211] width 9 height 9
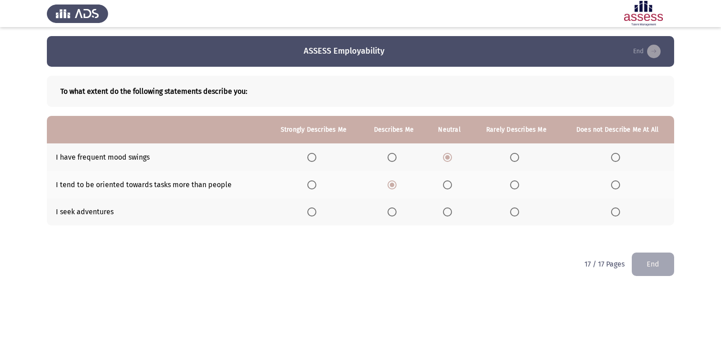
click at [449, 211] on input "Select an option" at bounding box center [447, 211] width 9 height 9
click at [657, 258] on button "End" at bounding box center [653, 263] width 42 height 23
